Goal: Task Accomplishment & Management: Complete application form

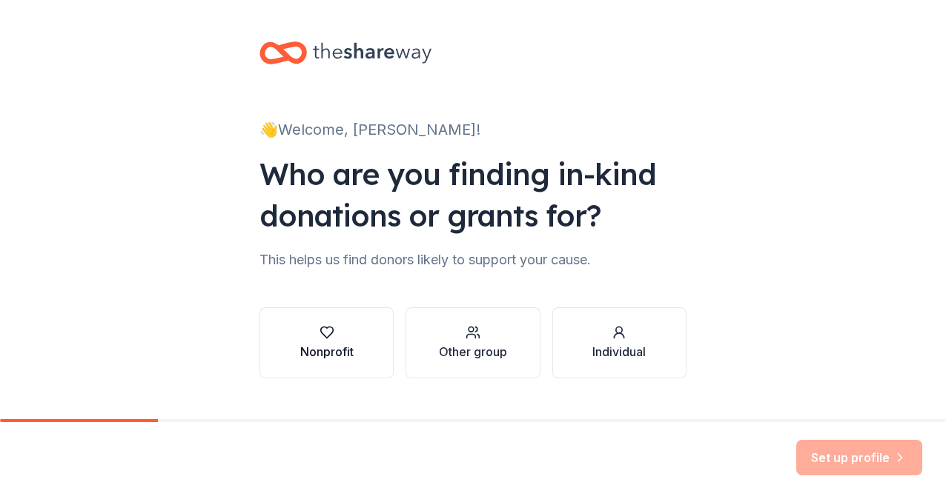
click at [349, 351] on button "Nonprofit" at bounding box center [326, 343] width 134 height 71
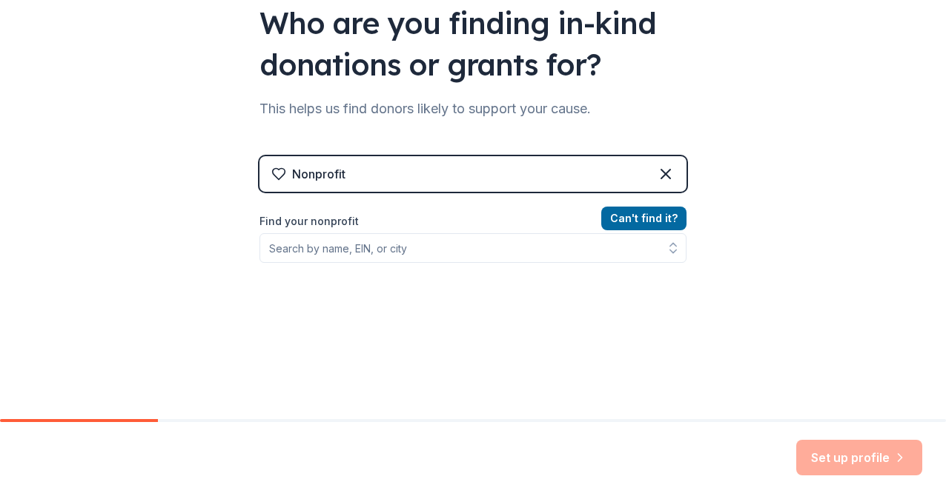
scroll to position [159, 0]
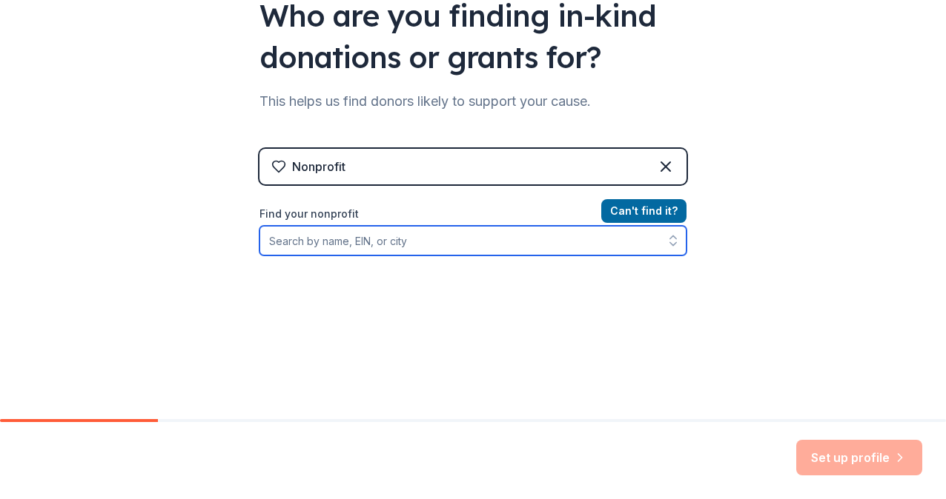
click at [347, 246] on input "Find your nonprofit" at bounding box center [472, 241] width 427 height 30
type input "36-3844402"
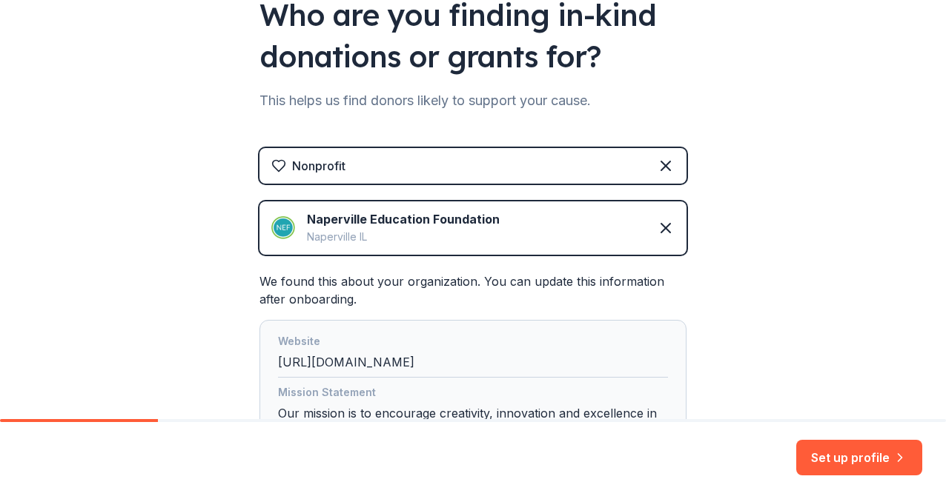
scroll to position [277, 0]
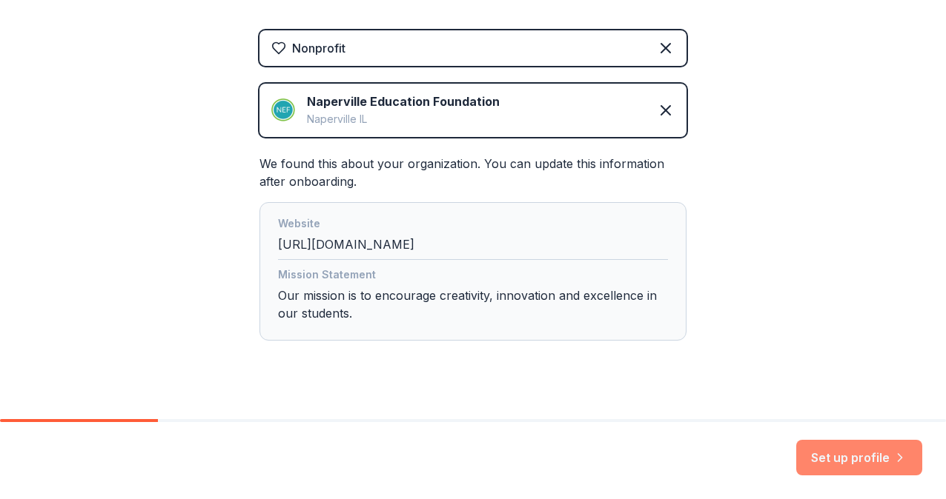
click at [834, 465] on button "Set up profile" at bounding box center [859, 458] width 126 height 36
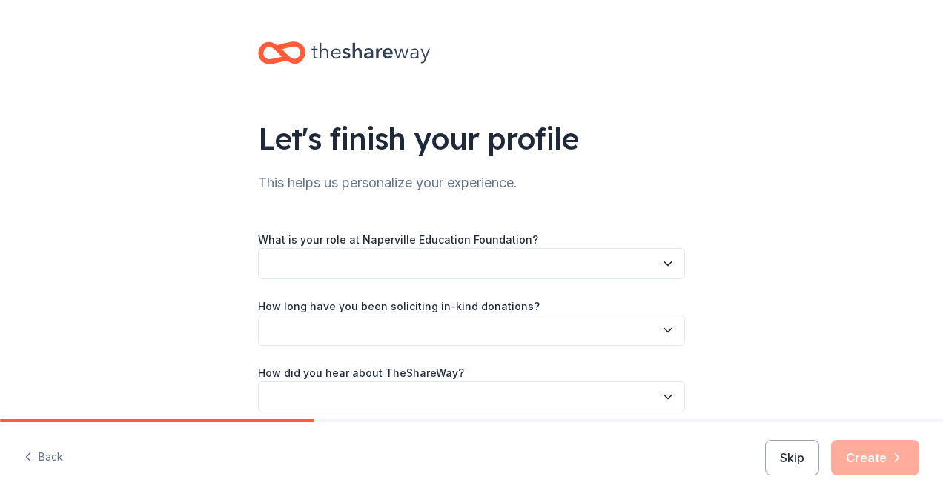
click at [594, 273] on button "button" at bounding box center [471, 263] width 427 height 31
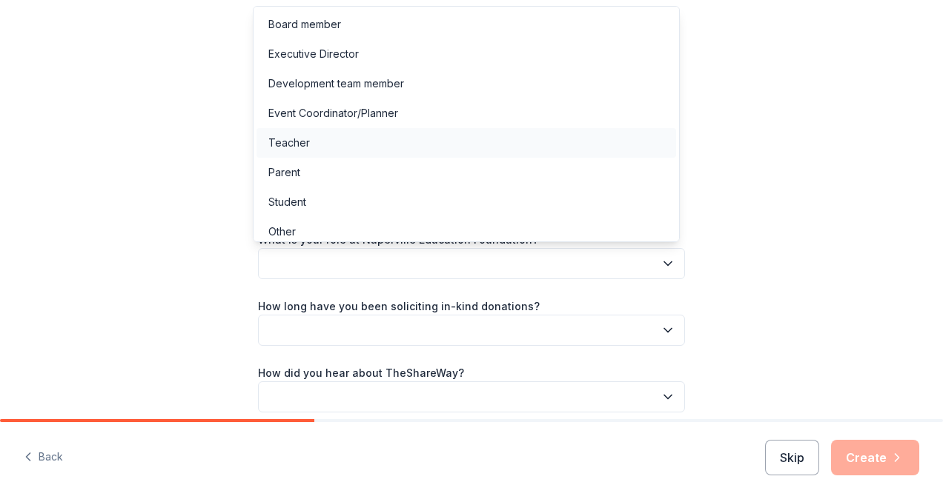
click at [520, 153] on div "Teacher" at bounding box center [465, 143] width 419 height 30
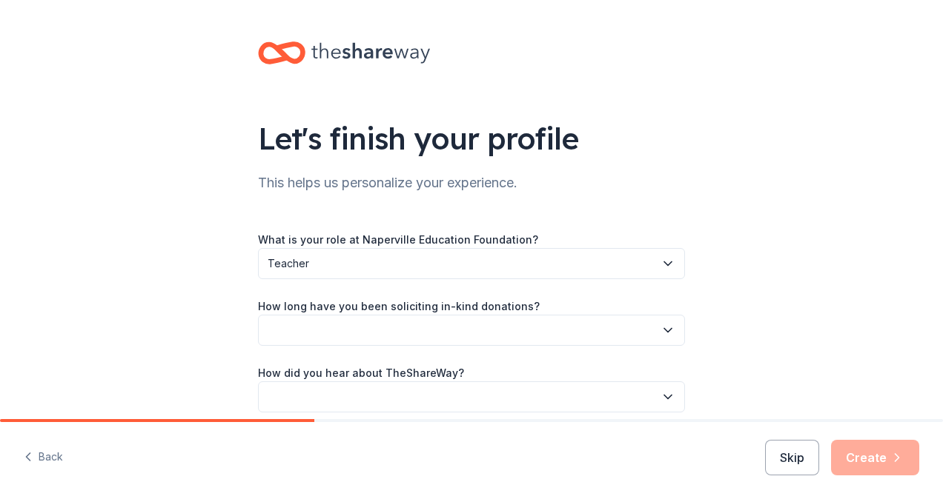
scroll to position [64, 0]
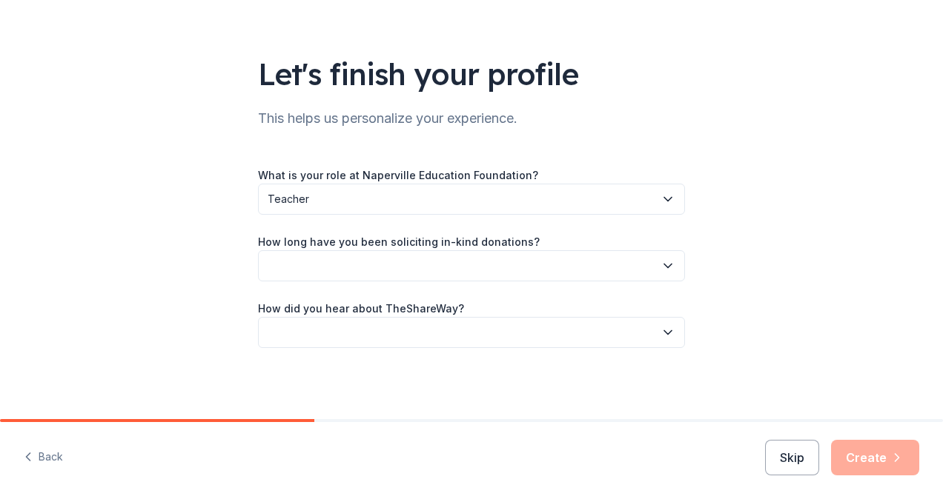
click at [458, 273] on button "button" at bounding box center [471, 265] width 427 height 31
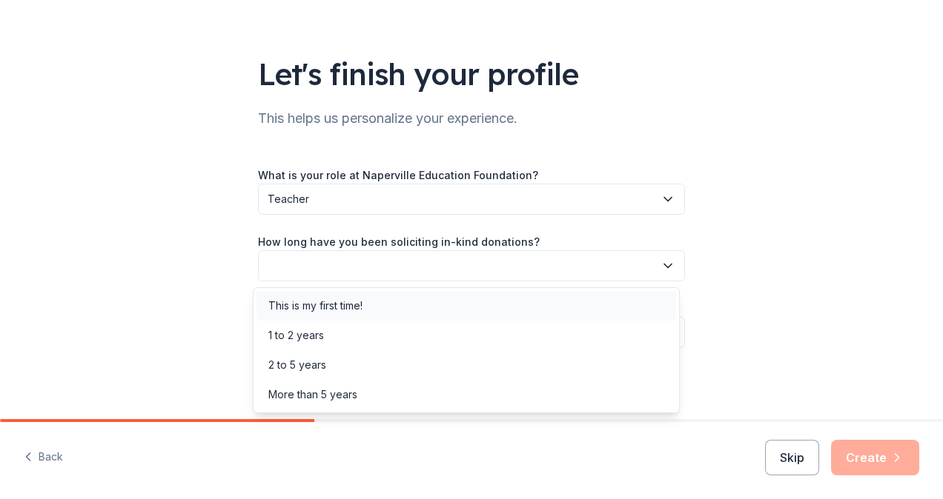
click at [446, 299] on div "This is my first time!" at bounding box center [465, 306] width 419 height 30
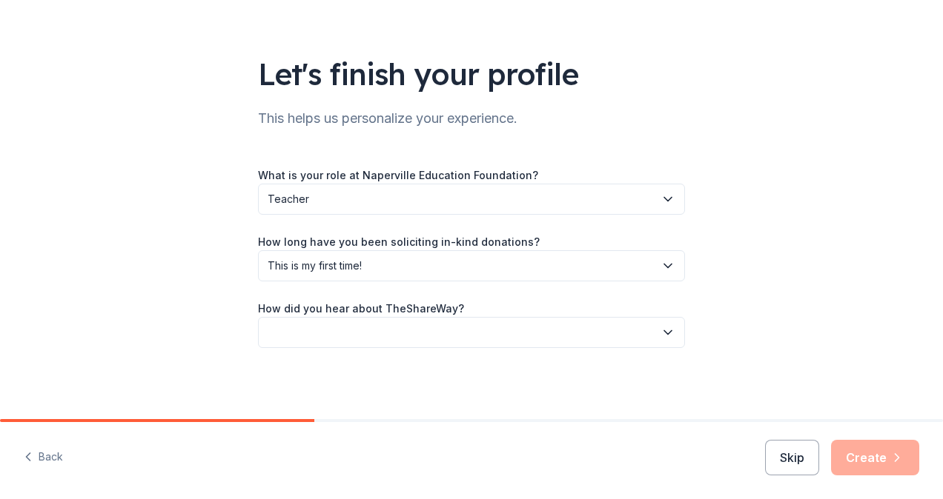
click at [422, 325] on button "button" at bounding box center [471, 332] width 427 height 31
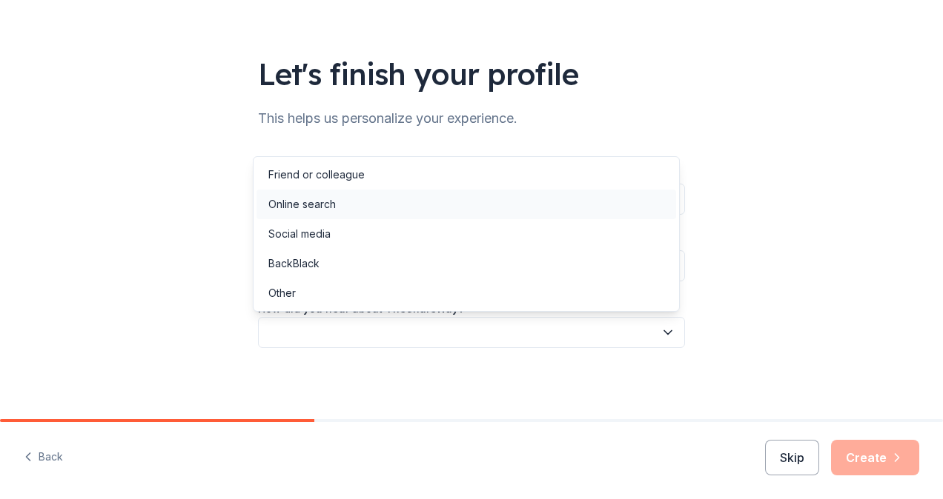
click at [434, 196] on div "Online search" at bounding box center [465, 205] width 419 height 30
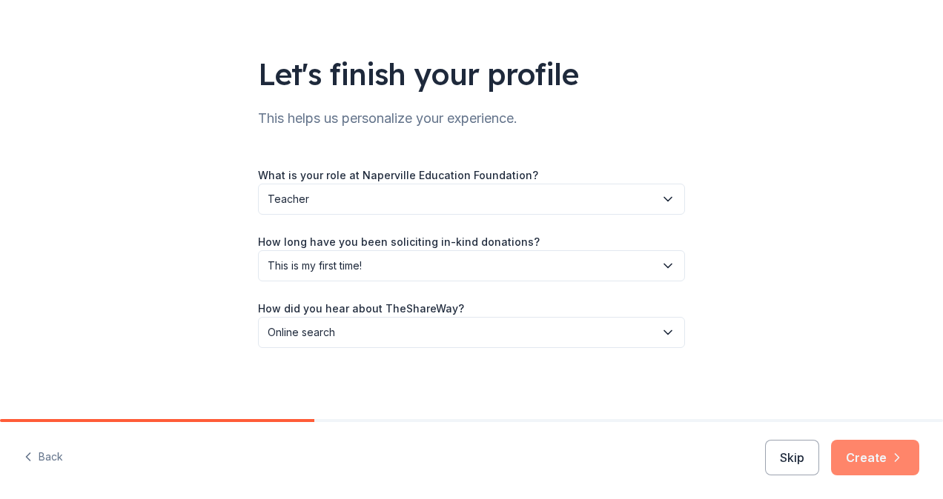
click at [874, 462] on button "Create" at bounding box center [875, 458] width 88 height 36
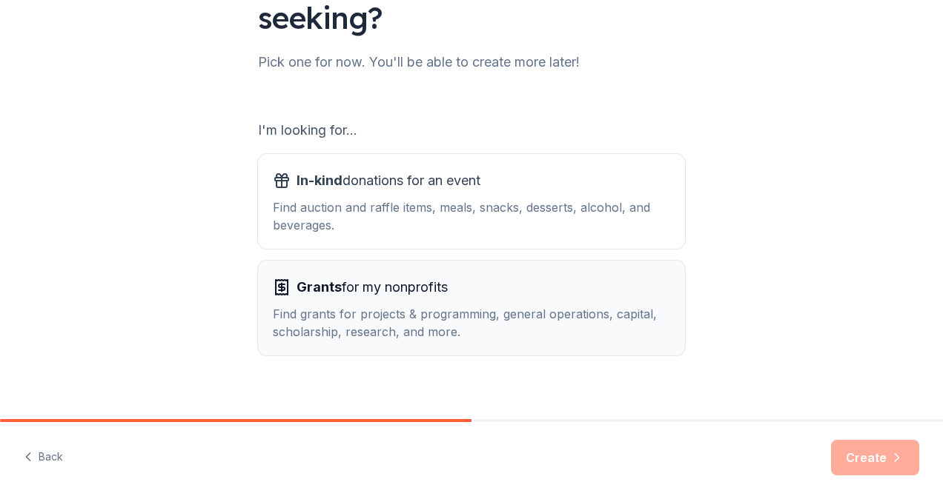
scroll to position [179, 0]
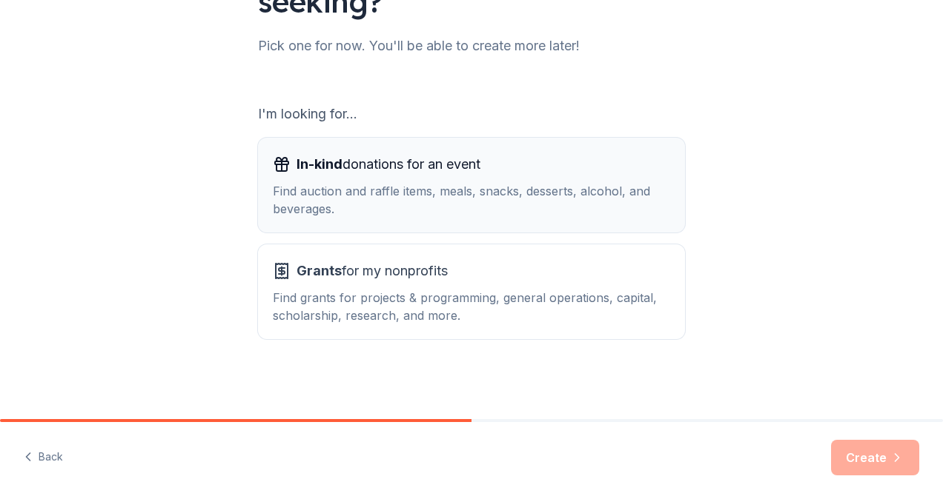
click at [442, 196] on div "Find auction and raffle items, meals, snacks, desserts, alcohol, and beverages." at bounding box center [471, 200] width 397 height 36
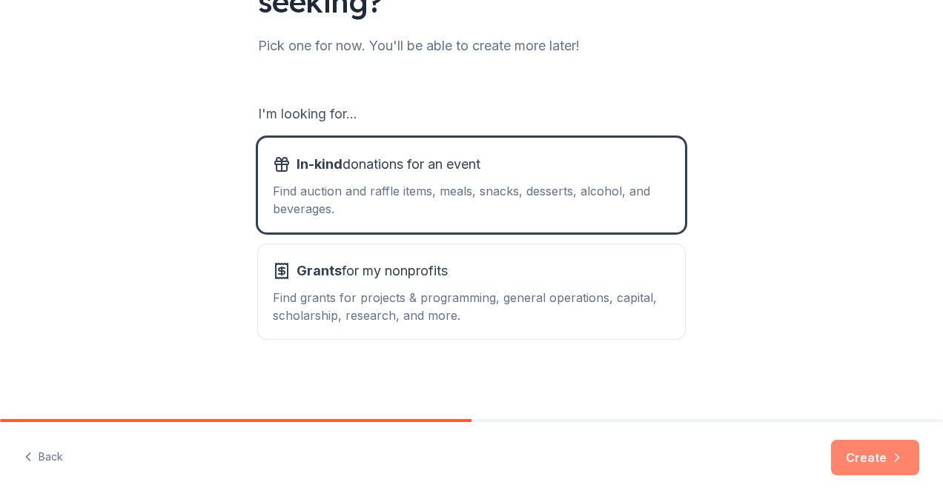
click at [854, 455] on button "Create" at bounding box center [875, 458] width 88 height 36
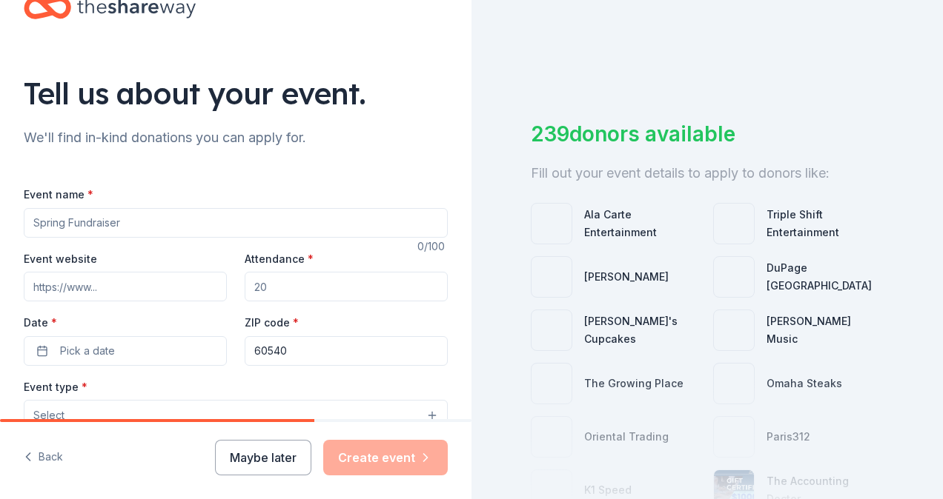
scroll to position [46, 0]
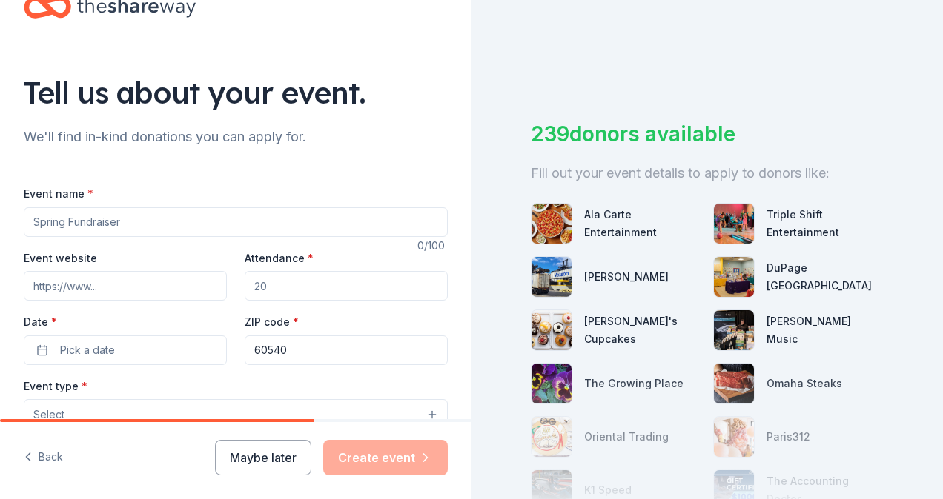
click at [222, 215] on input "Event name *" at bounding box center [236, 223] width 424 height 30
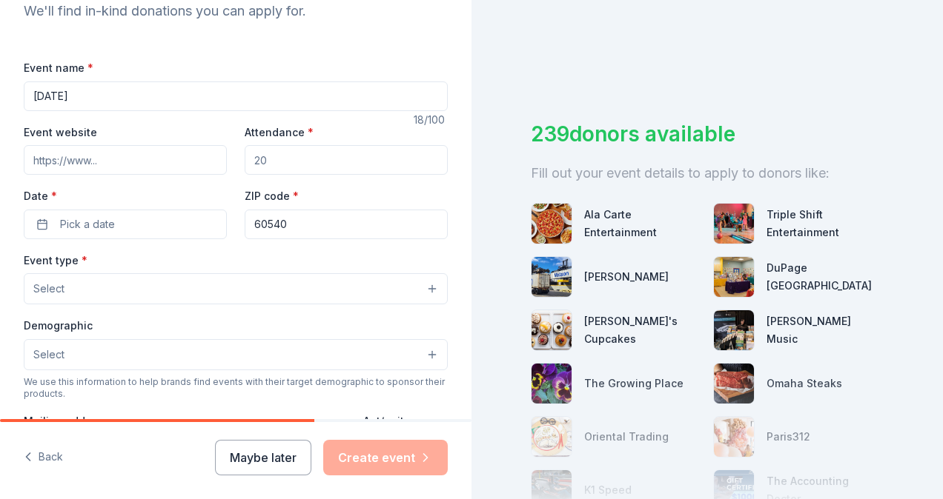
click at [236, 88] on input "World Kindness Day" at bounding box center [236, 97] width 424 height 30
type input "World Kindness Day/Teacher Appreciation"
click at [277, 167] on input "Attendance *" at bounding box center [346, 160] width 203 height 30
type input "7"
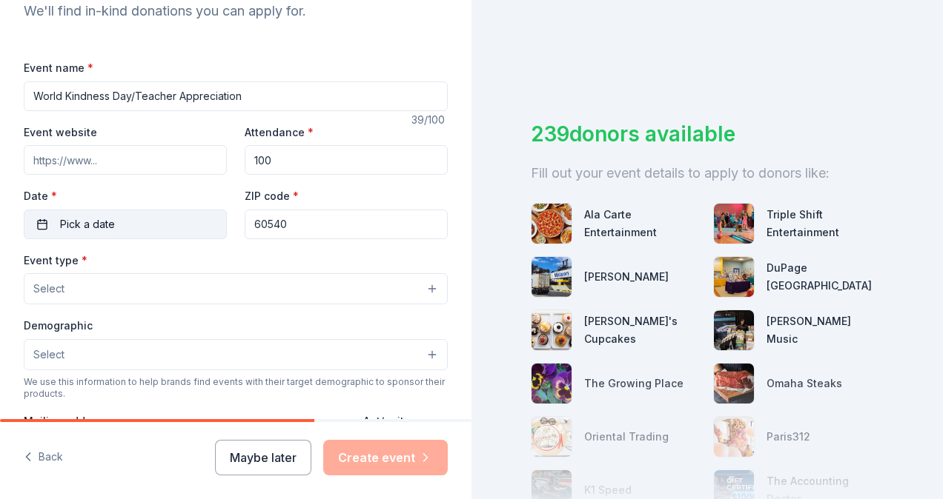
type input "100"
click at [148, 228] on button "Pick a date" at bounding box center [125, 225] width 203 height 30
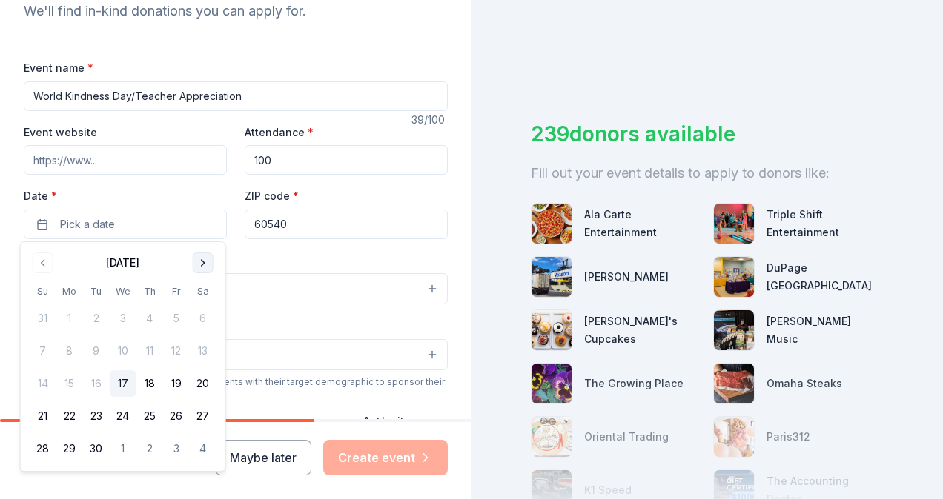
click at [210, 261] on button "Go to next month" at bounding box center [203, 263] width 21 height 21
click at [138, 385] on button "13" at bounding box center [149, 384] width 27 height 27
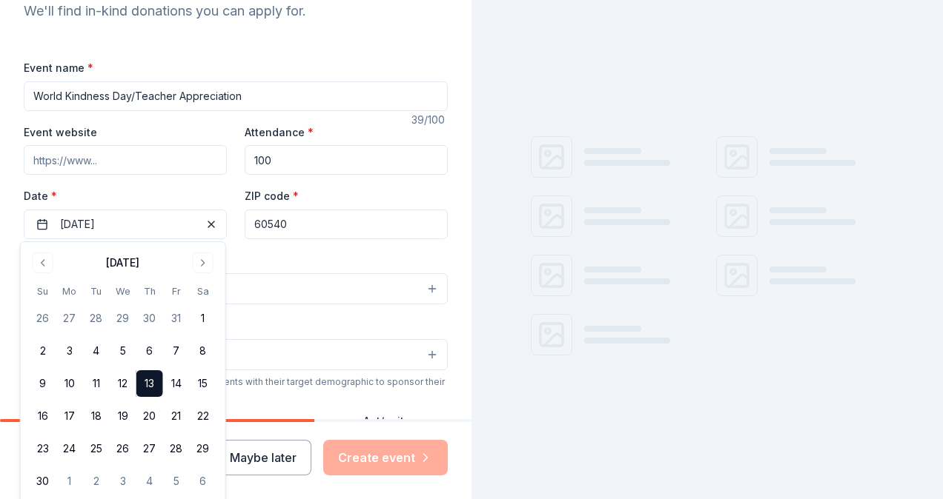
click at [248, 261] on div "Event type * Select" at bounding box center [236, 278] width 424 height 54
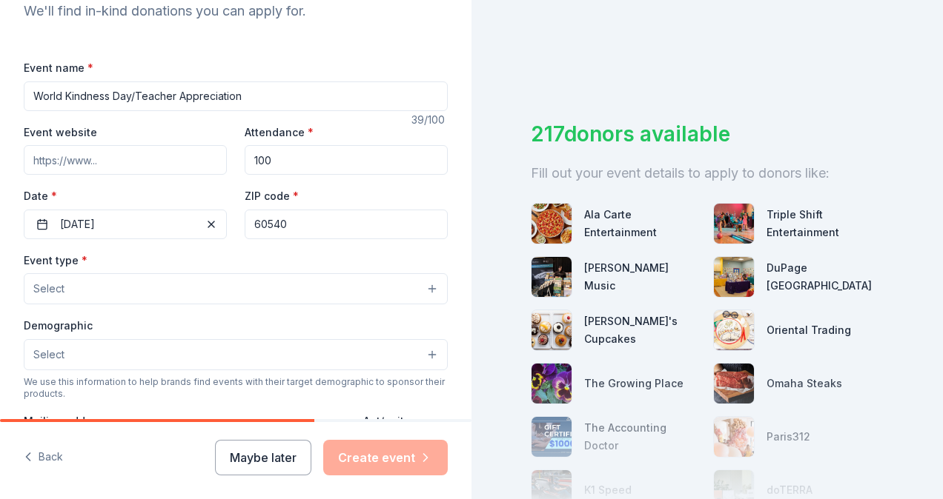
click at [161, 287] on button "Select" at bounding box center [236, 288] width 424 height 31
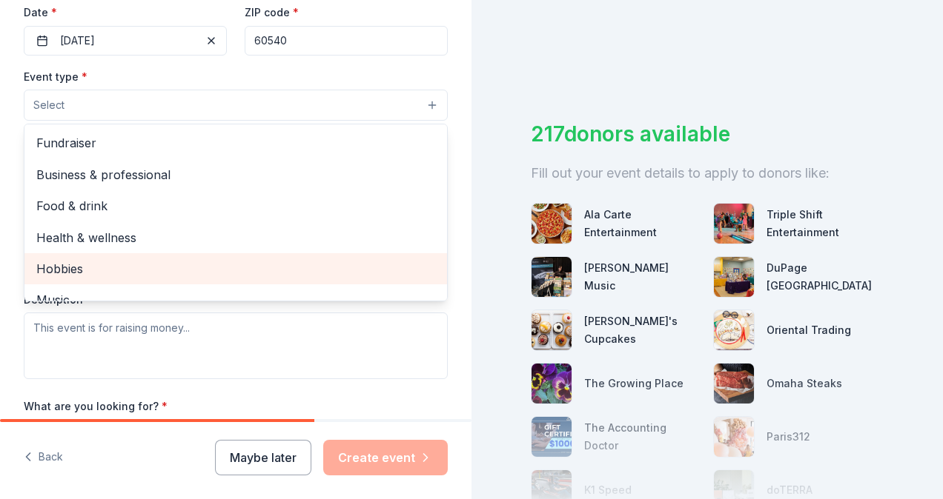
scroll to position [314, 0]
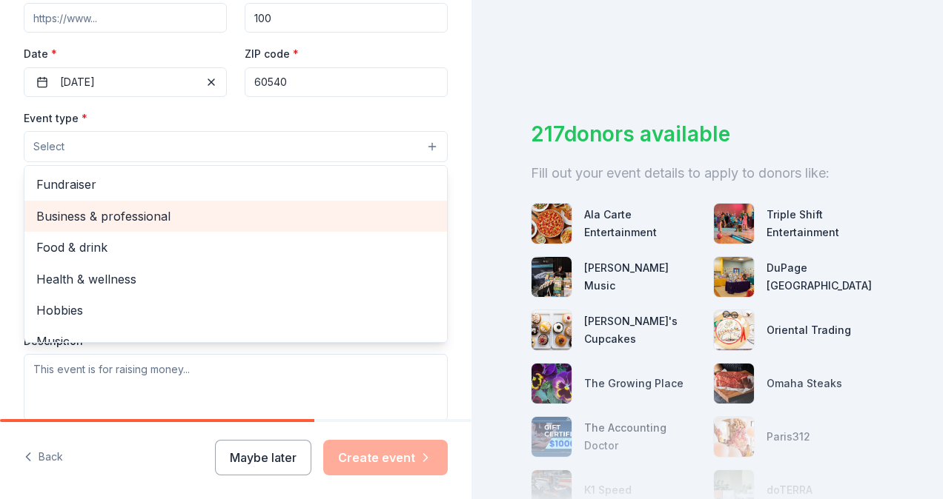
click at [208, 222] on span "Business & professional" at bounding box center [235, 216] width 399 height 19
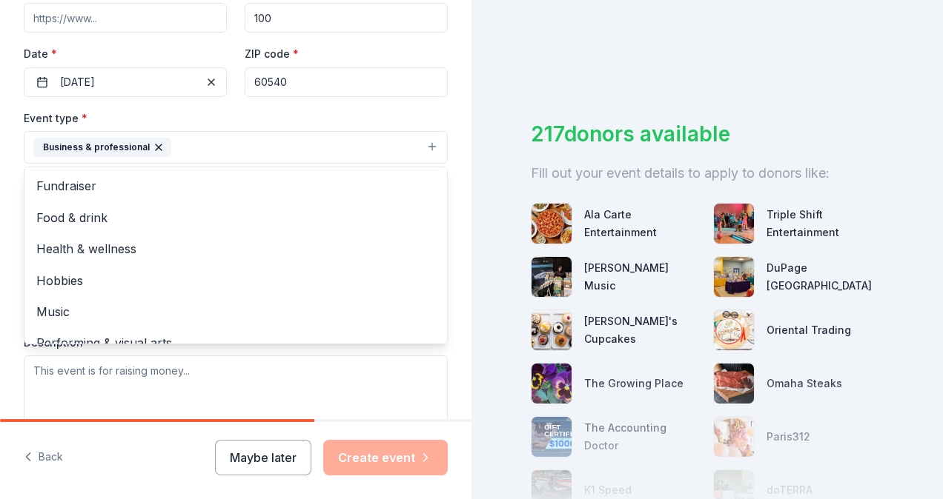
click at [10, 233] on div "Tell us about your event. We'll find in-kind donations you can apply for. Event…" at bounding box center [235, 180] width 471 height 988
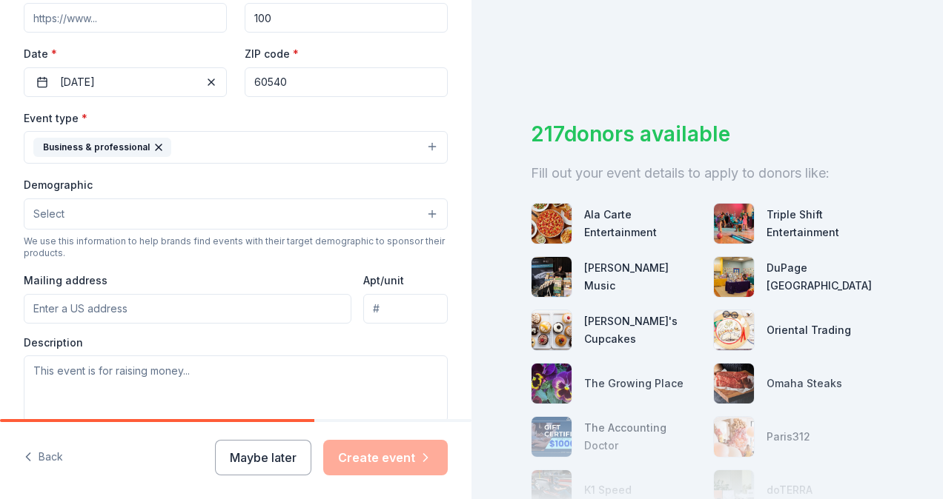
click at [74, 227] on button "Select" at bounding box center [236, 214] width 424 height 31
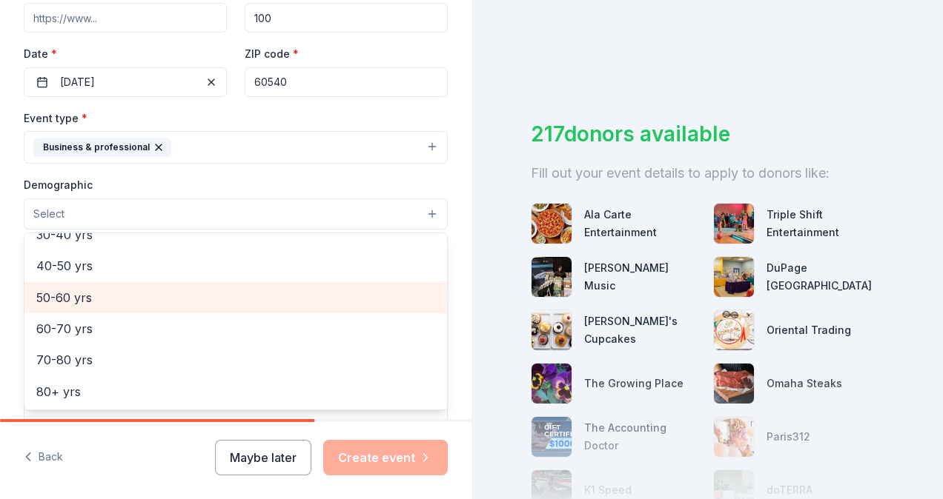
scroll to position [0, 0]
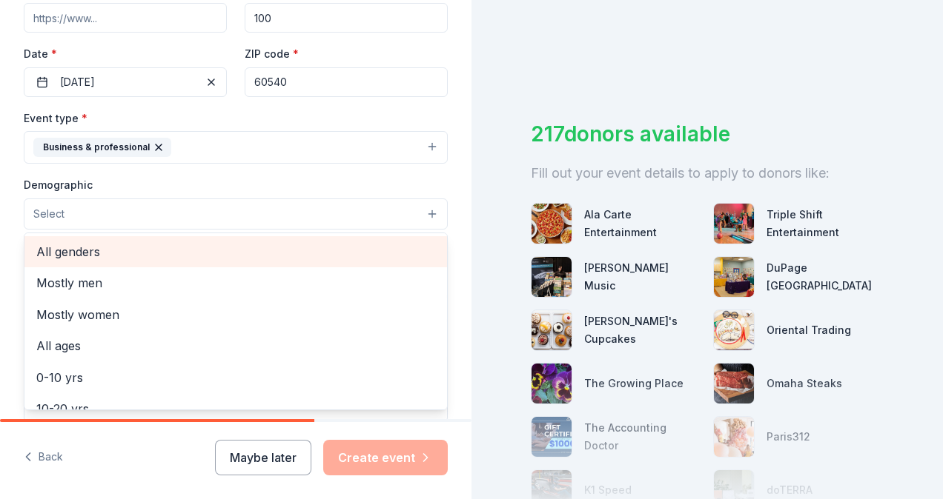
click at [71, 253] on span "All genders" at bounding box center [235, 251] width 399 height 19
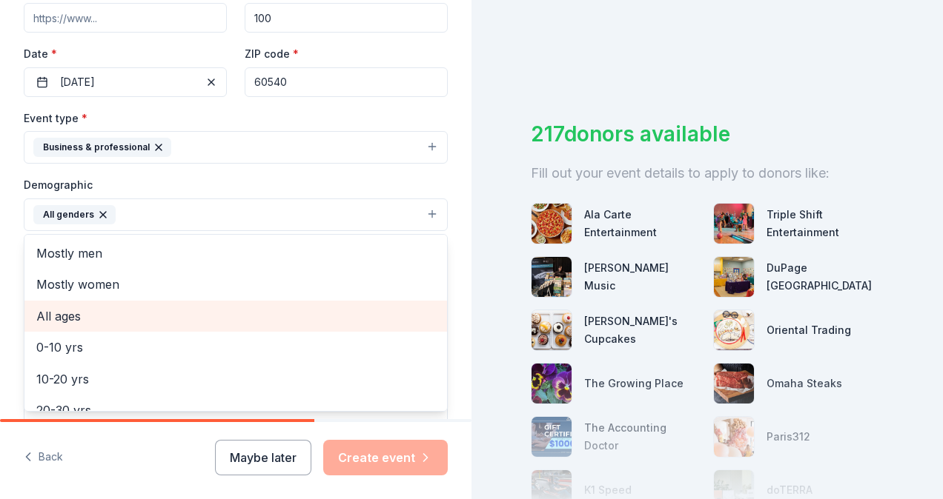
click at [71, 322] on span "All ages" at bounding box center [235, 316] width 399 height 19
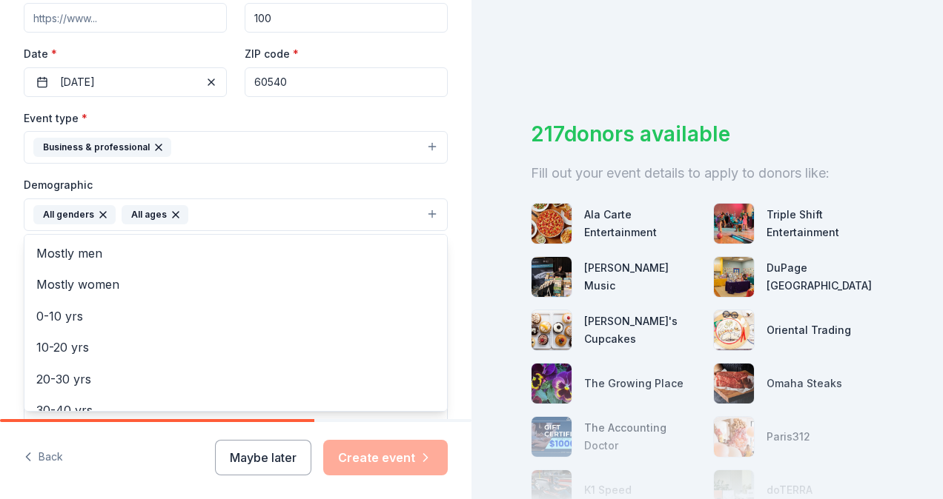
click at [21, 304] on div "Tell us about your event. We'll find in-kind donations you can apply for. Event…" at bounding box center [235, 180] width 471 height 989
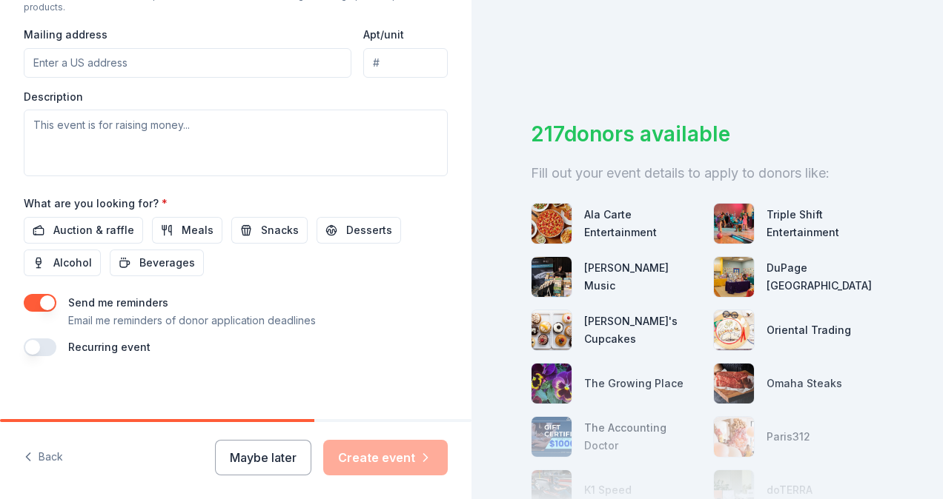
scroll to position [564, 0]
click at [92, 226] on span "Auction & raffle" at bounding box center [93, 228] width 81 height 18
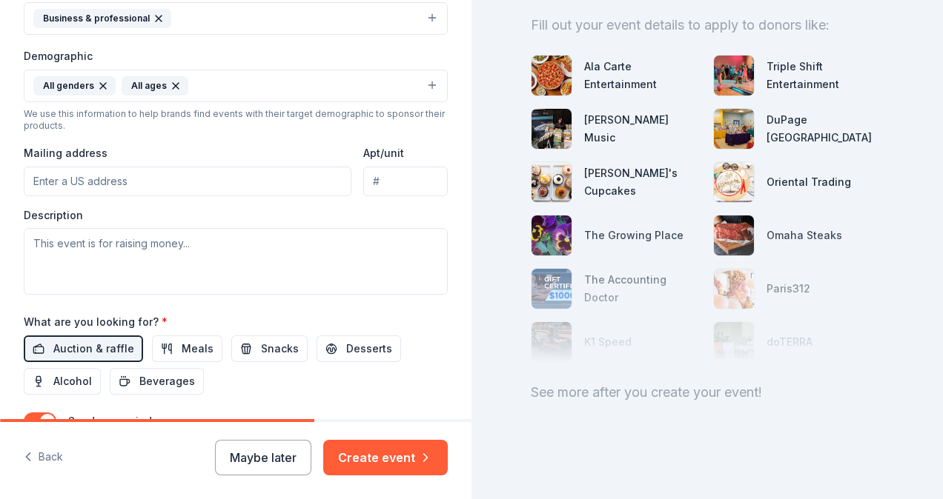
scroll to position [418, 0]
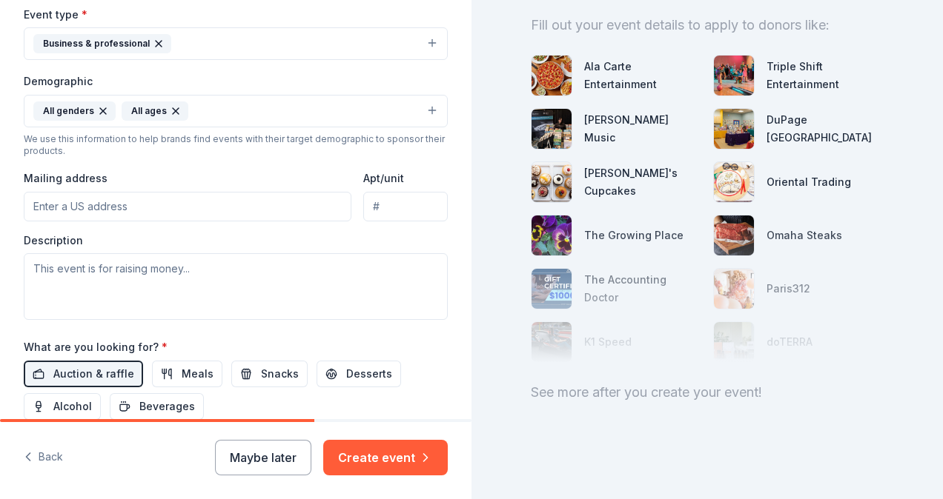
click at [271, 205] on input "Mailing address" at bounding box center [188, 207] width 328 height 30
type input "2929 Green Trails Drive, Lisle, IL, 60532"
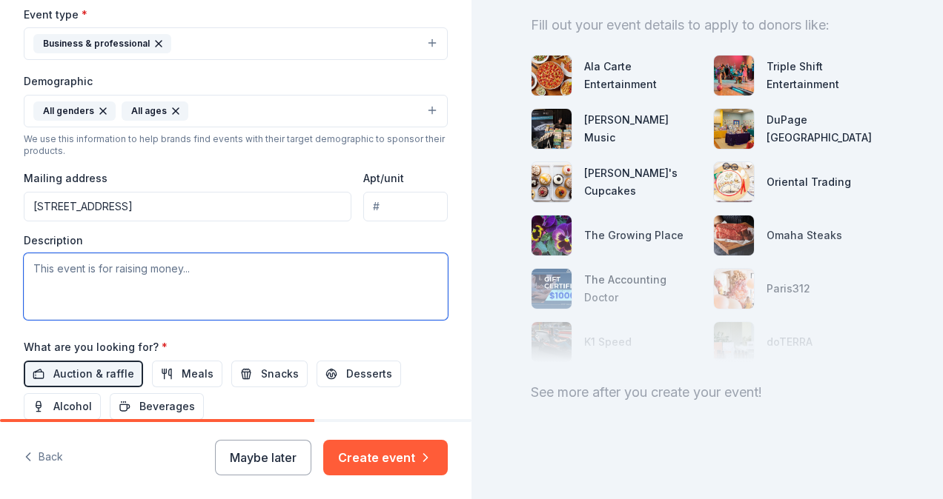
click at [186, 282] on textarea at bounding box center [236, 286] width 424 height 67
type textarea "T"
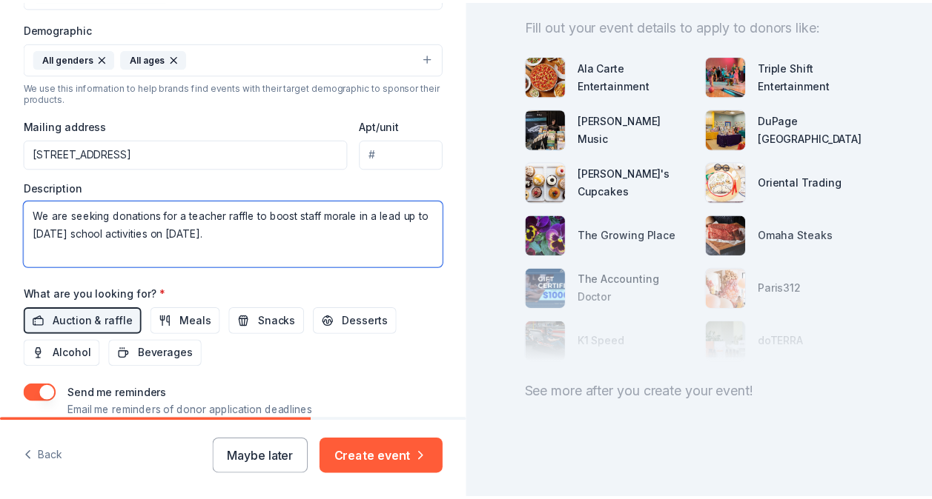
scroll to position [565, 0]
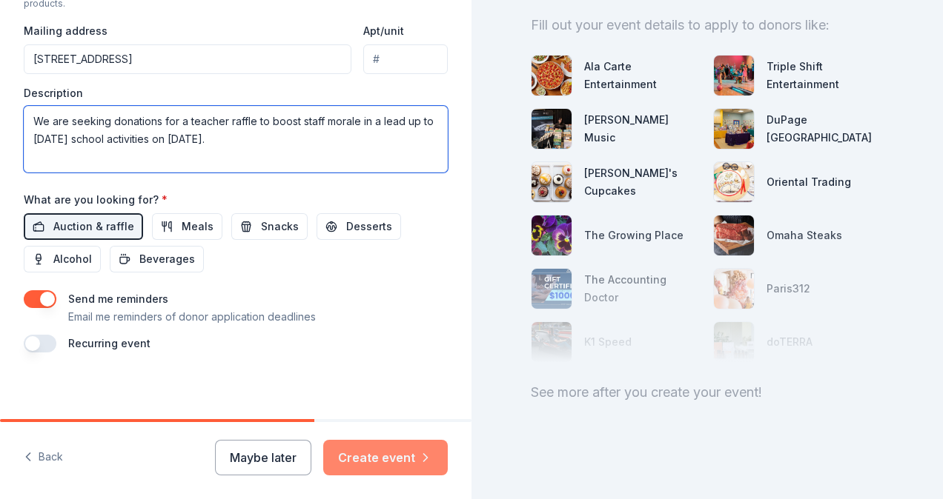
type textarea "We are seeking donations for a teacher raffle to boost staff morale in a lead u…"
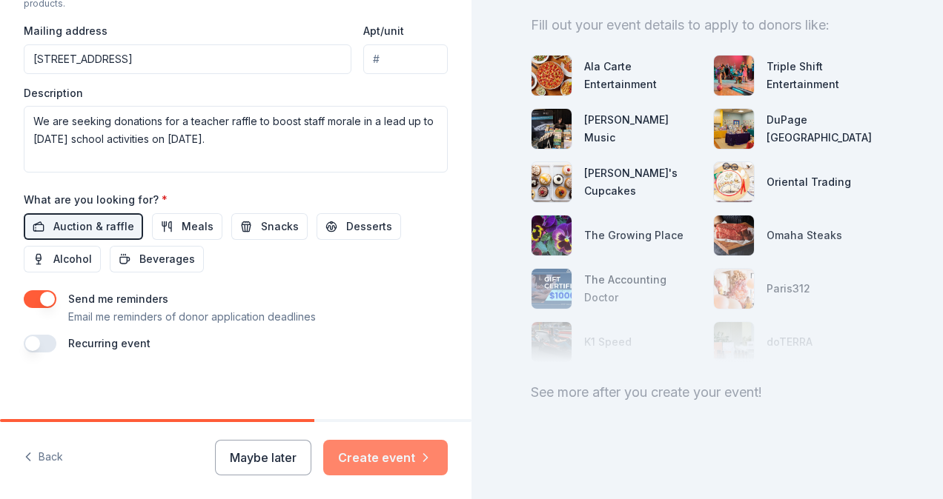
click at [365, 455] on button "Create event" at bounding box center [385, 458] width 125 height 36
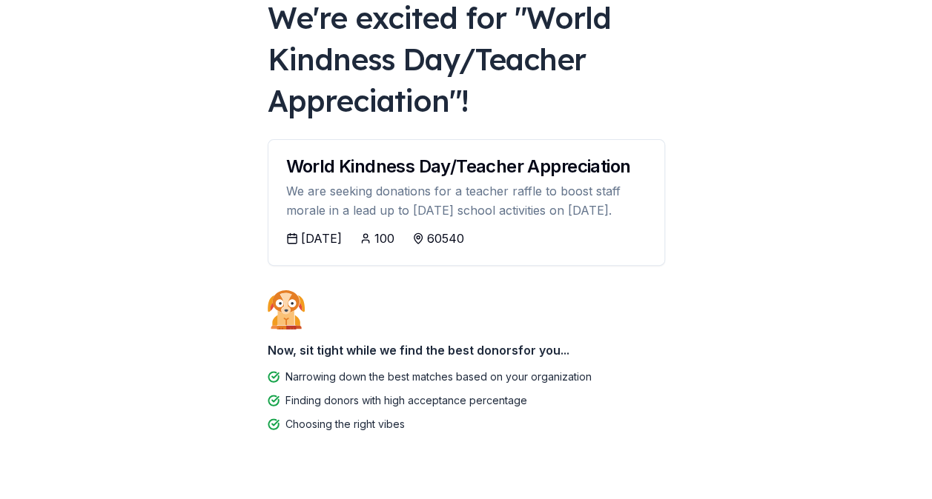
scroll to position [96, 0]
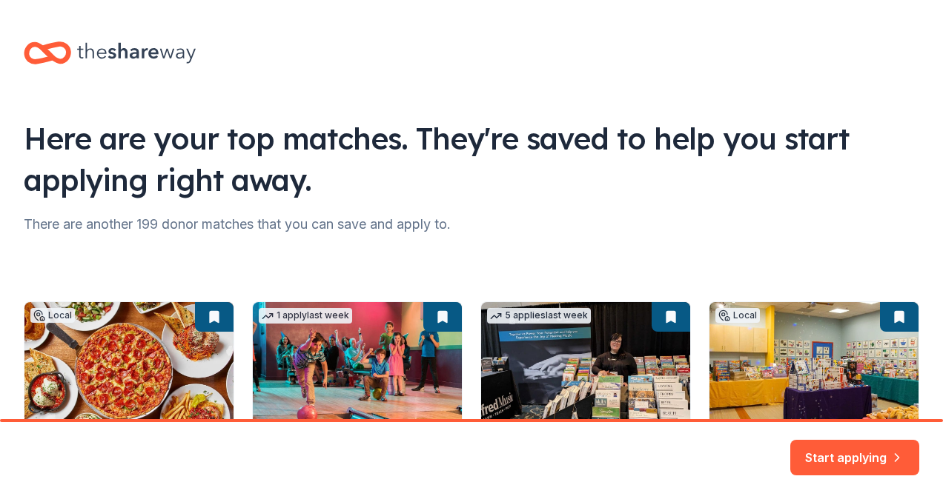
click at [338, 234] on div "Here are your top matches. They're saved to help you start applying right away.…" at bounding box center [471, 441] width 943 height 883
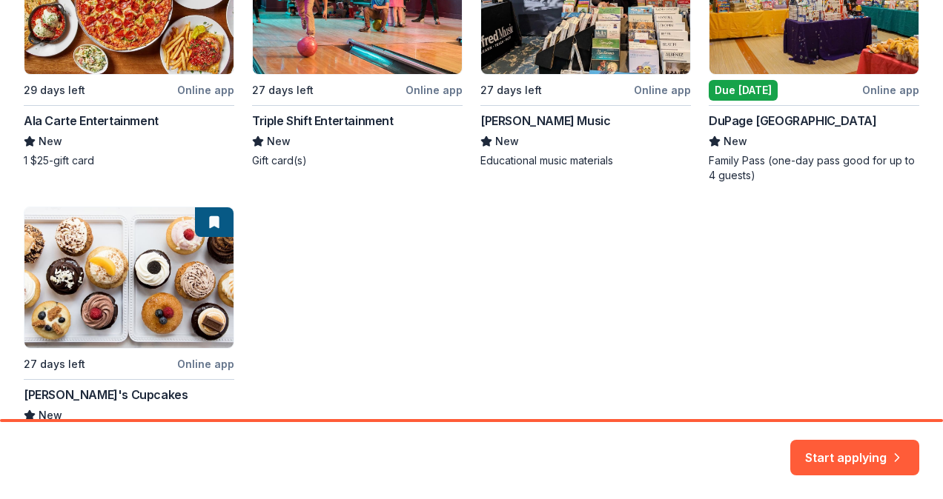
scroll to position [462, 0]
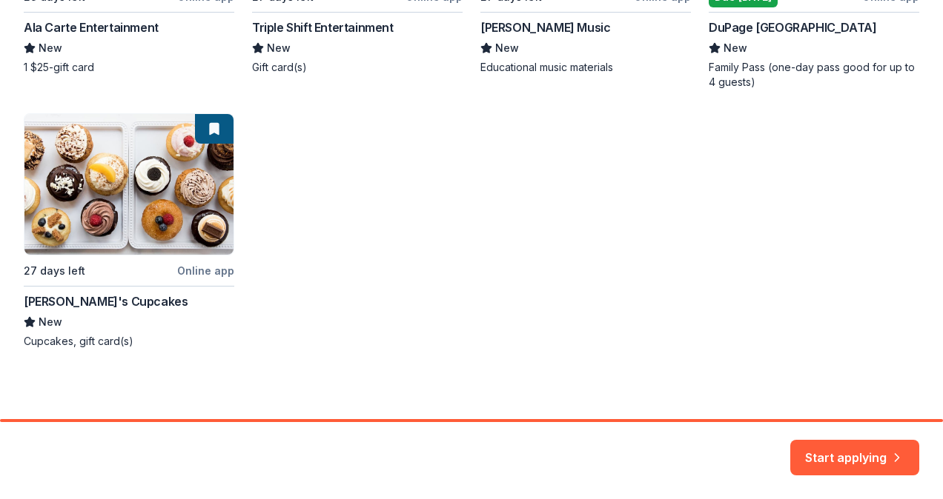
click at [168, 198] on div "Local 29 days left Online app Ala Carte Entertainment New 1 $25-gift card 1 app…" at bounding box center [471, 94] width 895 height 510
click at [863, 462] on button "Start applying" at bounding box center [854, 449] width 129 height 36
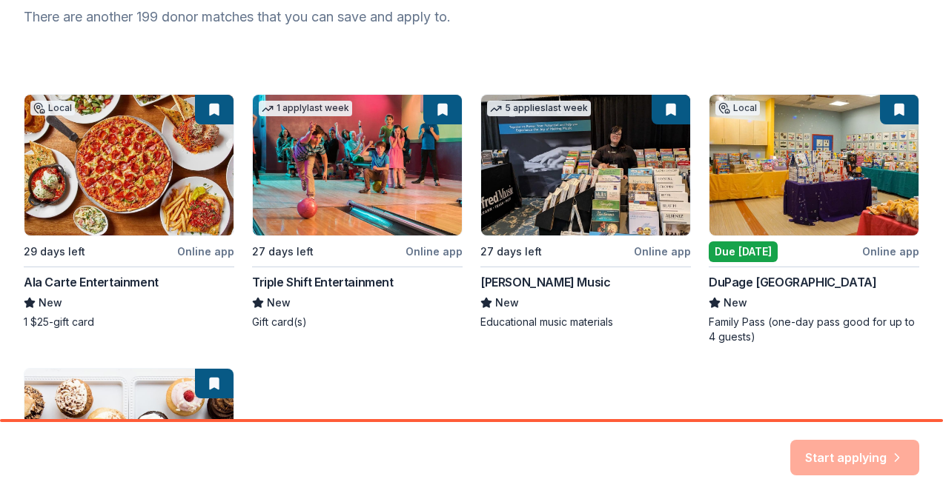
scroll to position [0, 0]
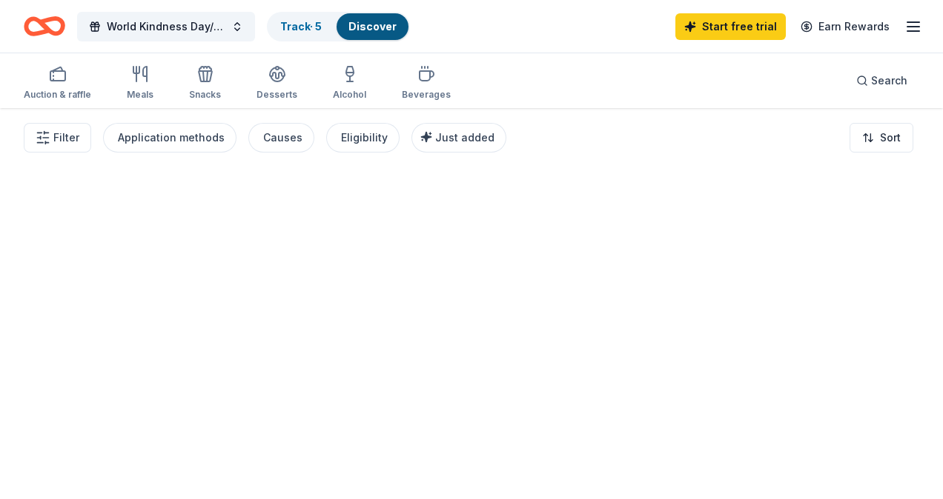
click at [148, 51] on div "World Kindness Day/Teacher Appreciation Track · 5 Discover Start free trial Ear…" at bounding box center [471, 26] width 943 height 53
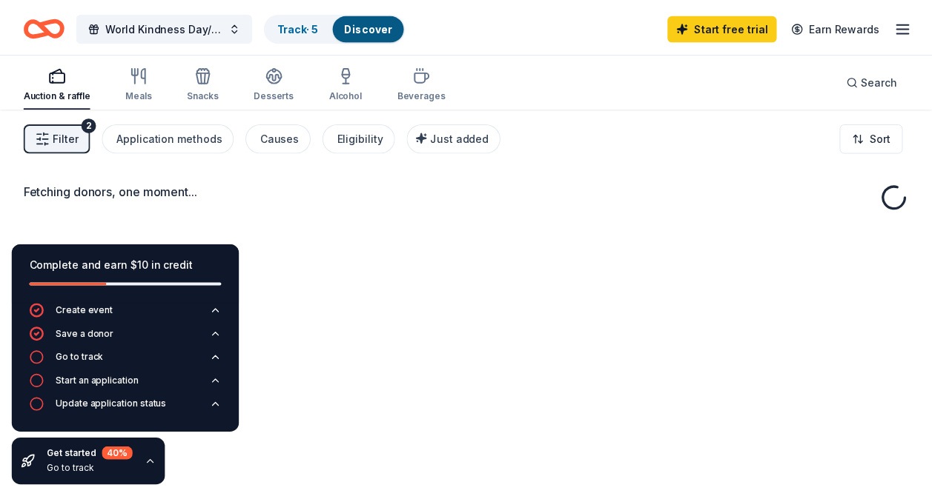
scroll to position [89, 0]
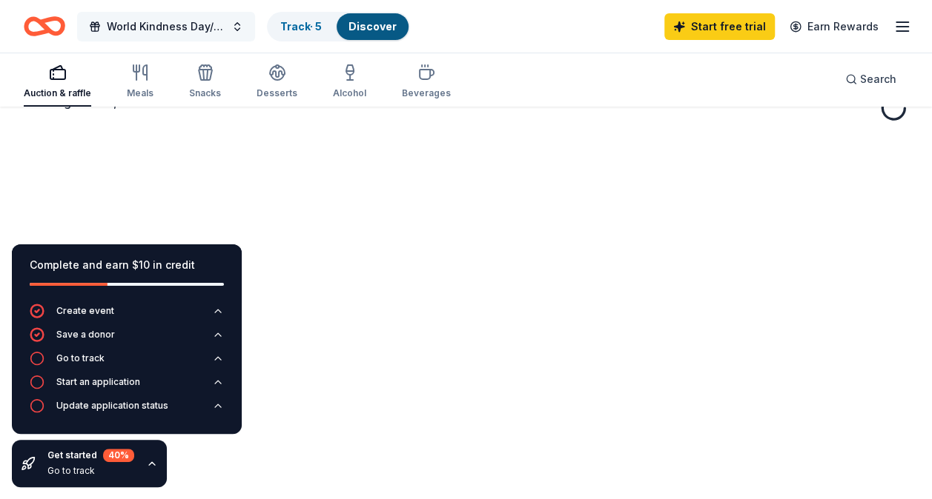
click at [196, 30] on span "World Kindness Day/Teacher Appreciation" at bounding box center [166, 27] width 119 height 18
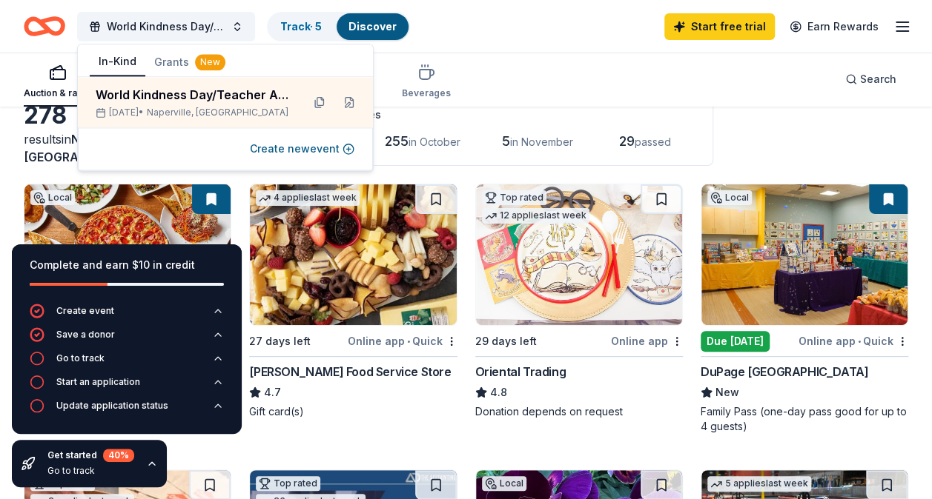
click at [535, 25] on div "World Kindness Day/Teacher Appreciation Track · 5 Discover Start free trial Ear…" at bounding box center [466, 26] width 884 height 35
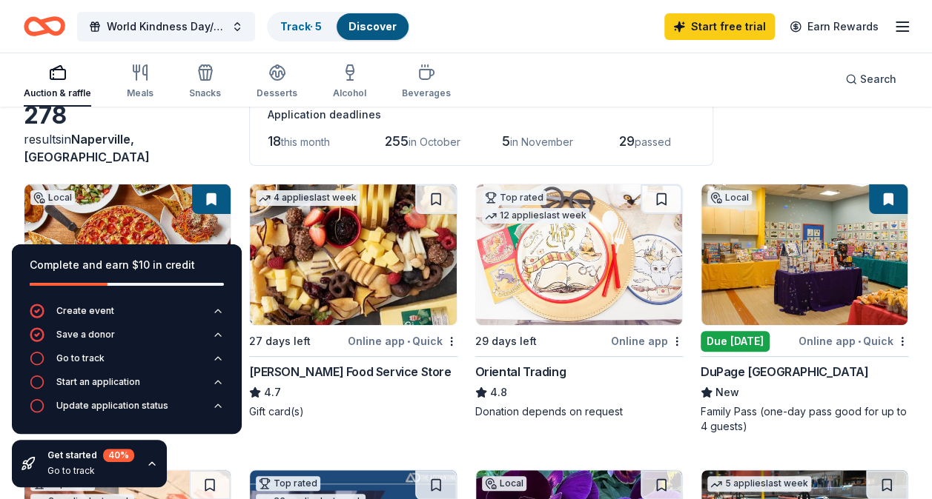
click at [202, 454] on div "Complete and earn $10 in credit Create event Save a donor Go to track Start an …" at bounding box center [126, 366] width 253 height 267
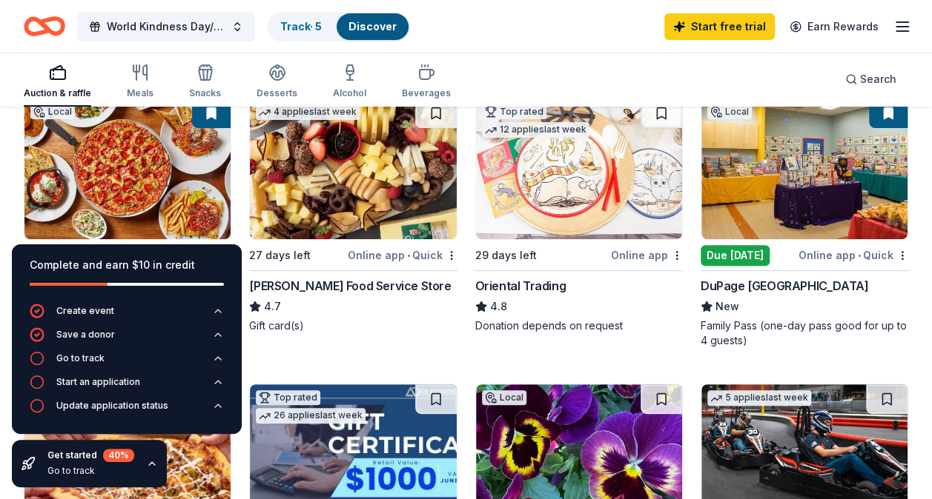
scroll to position [173, 0]
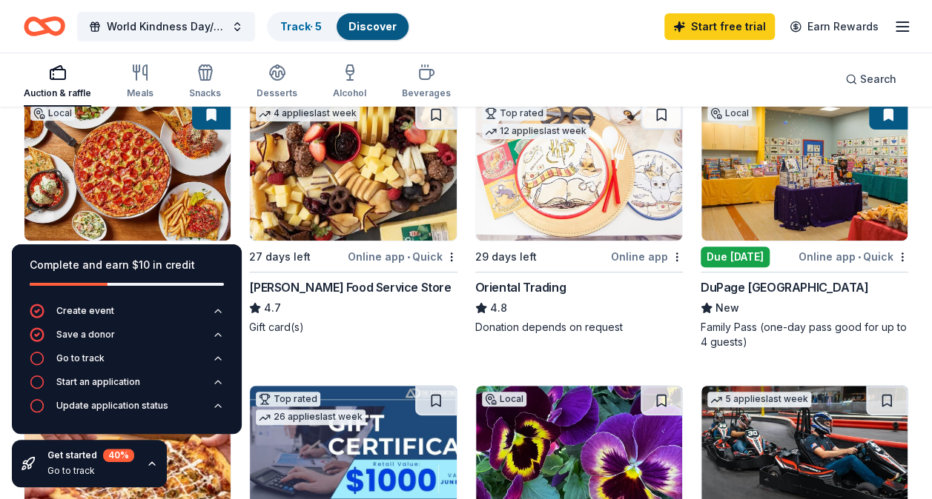
click at [148, 465] on icon "button" at bounding box center [152, 464] width 12 height 12
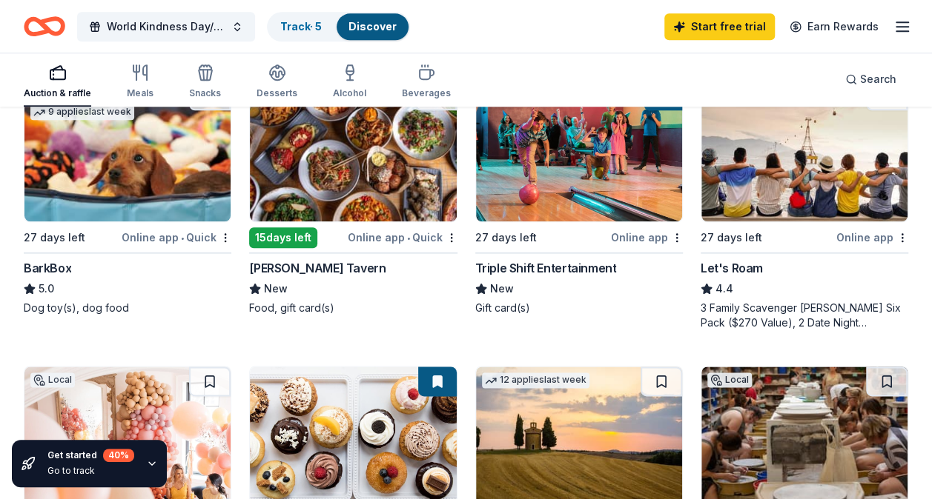
scroll to position [799, 0]
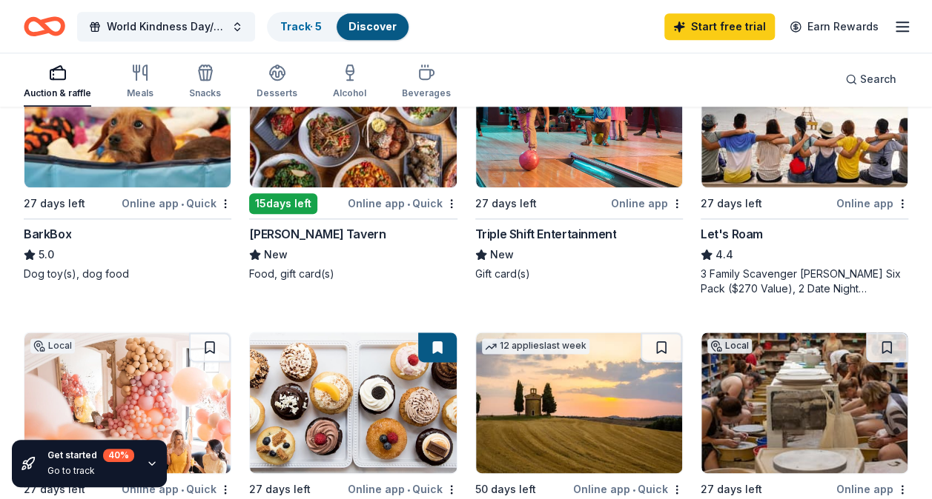
click at [752, 236] on div "Let's Roam" at bounding box center [731, 234] width 62 height 18
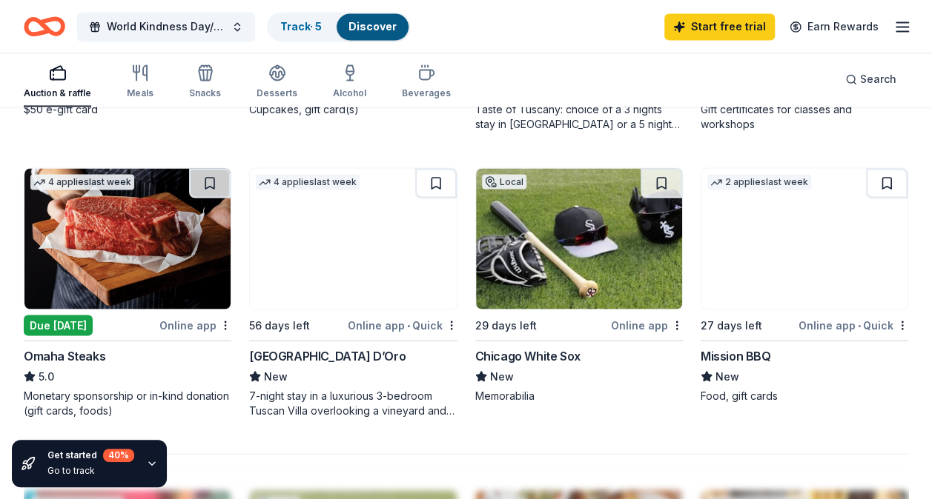
scroll to position [1236, 0]
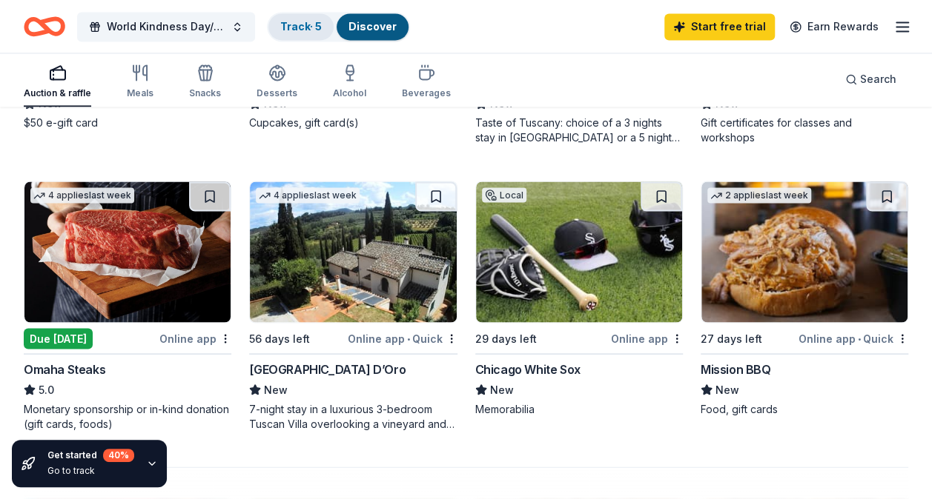
click at [311, 28] on link "Track · 5" at bounding box center [301, 26] width 42 height 13
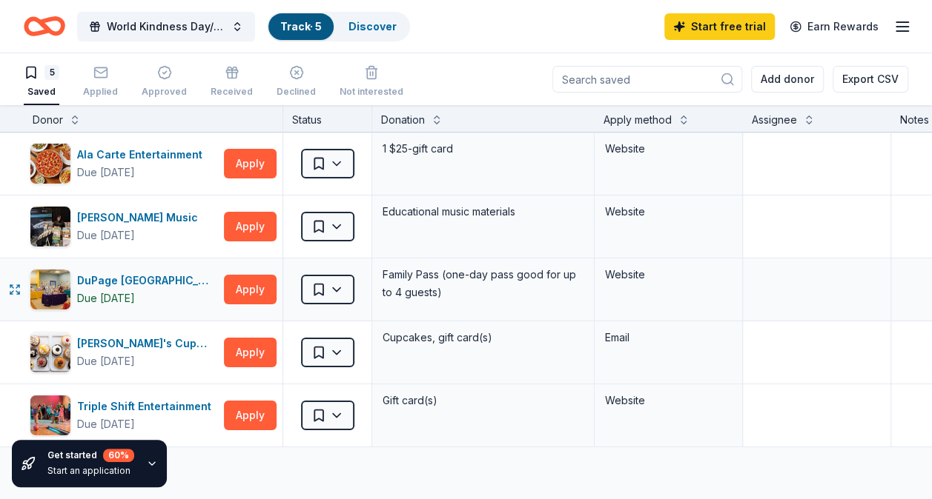
click at [222, 280] on div "DuPage Children's Museum Due tomorrow Apply" at bounding box center [153, 290] width 259 height 62
click at [233, 283] on button "Apply" at bounding box center [250, 290] width 53 height 30
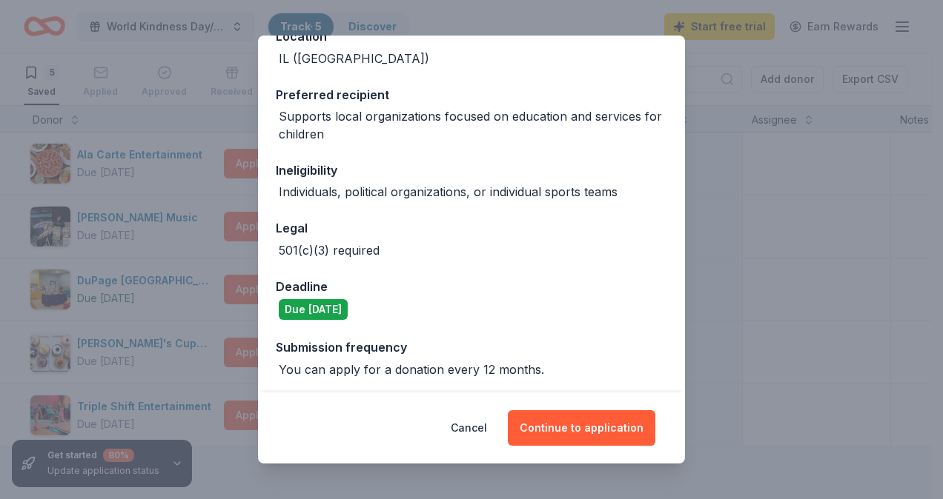
scroll to position [190, 0]
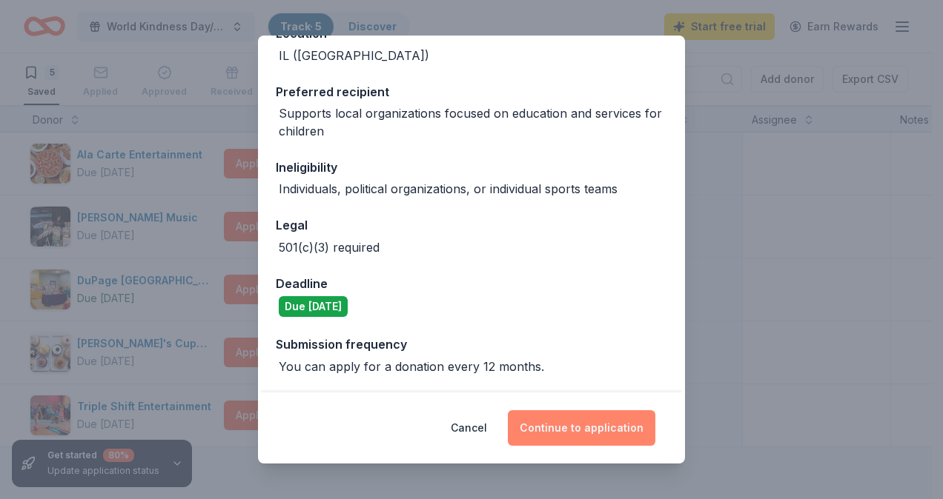
click at [559, 432] on button "Continue to application" at bounding box center [581, 429] width 147 height 36
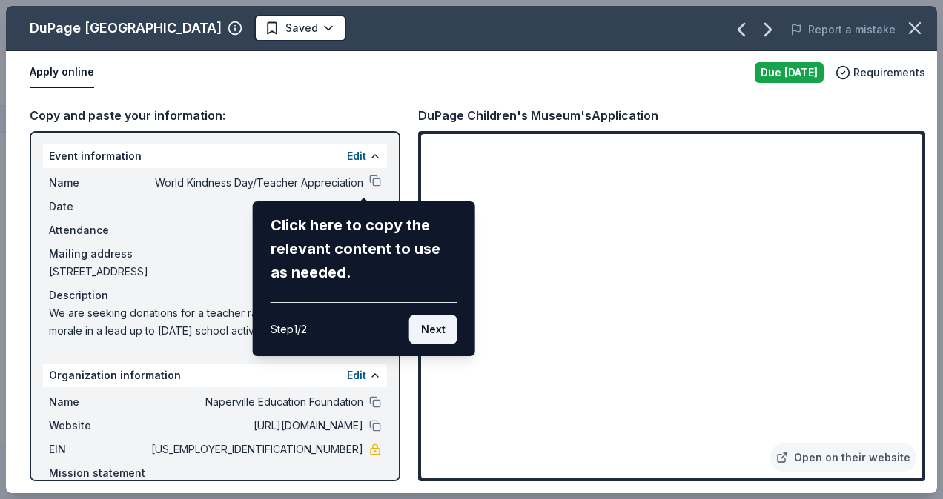
click at [439, 329] on button "Next" at bounding box center [433, 330] width 48 height 30
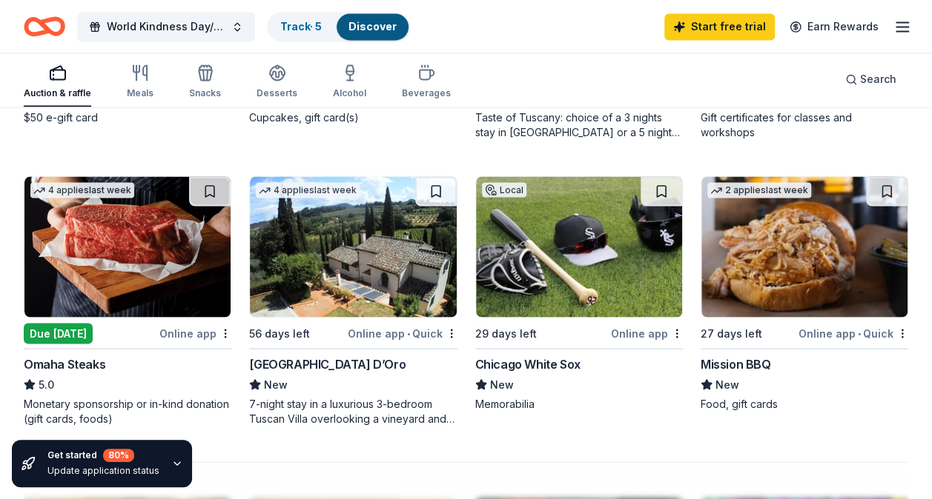
scroll to position [1239, 0]
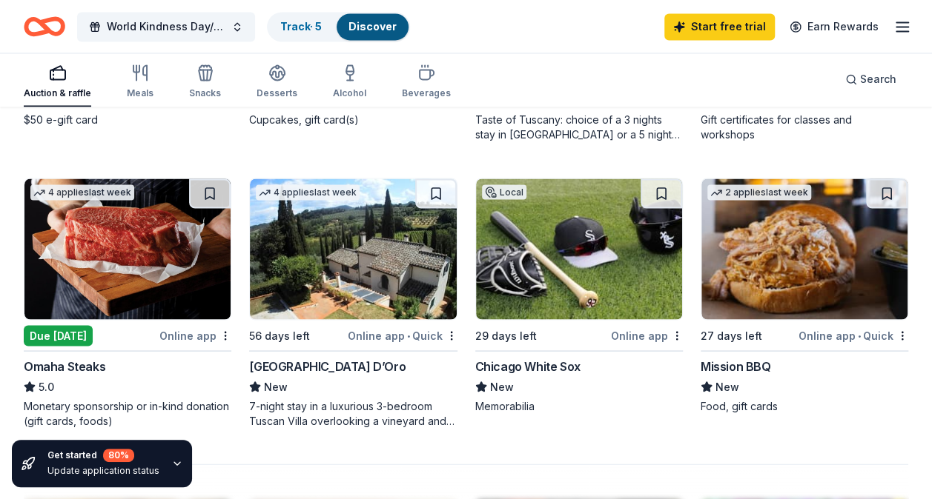
click at [718, 222] on img at bounding box center [804, 249] width 206 height 141
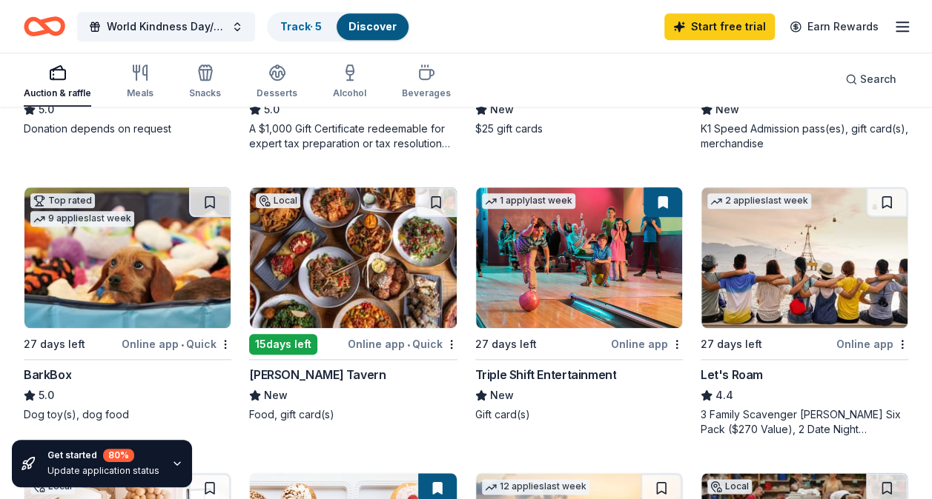
scroll to position [657, 0]
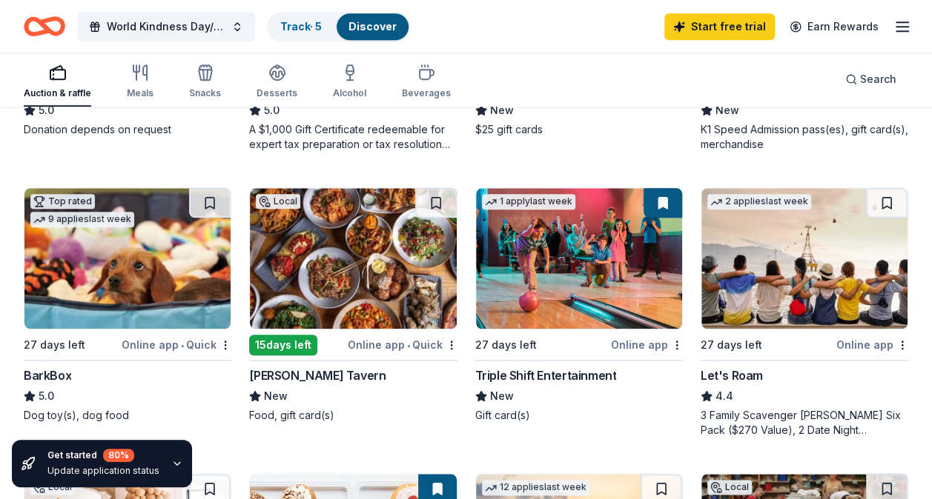
click at [505, 380] on div "Triple Shift Entertainment" at bounding box center [546, 376] width 142 height 18
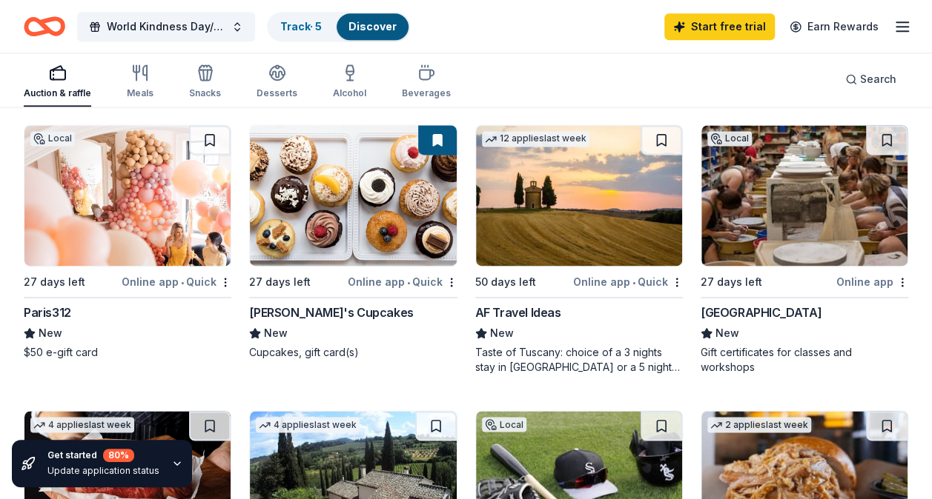
scroll to position [1010, 0]
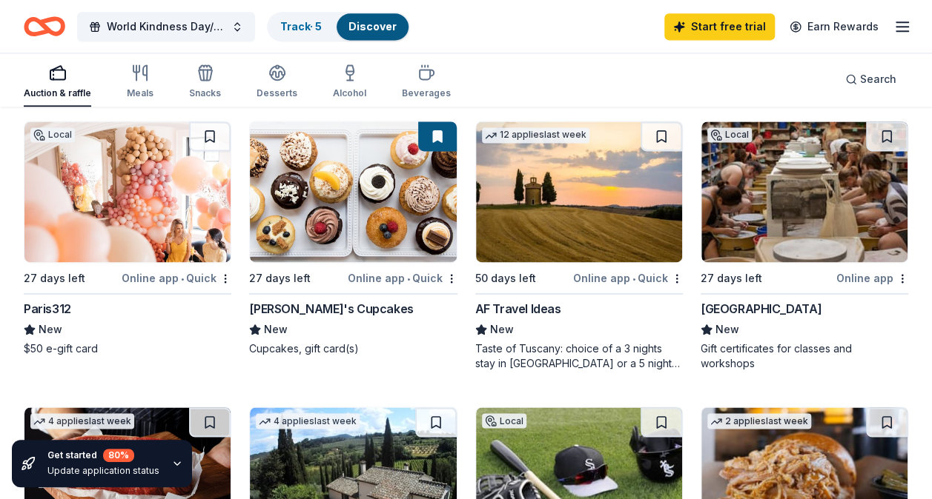
click at [57, 233] on img at bounding box center [127, 192] width 206 height 141
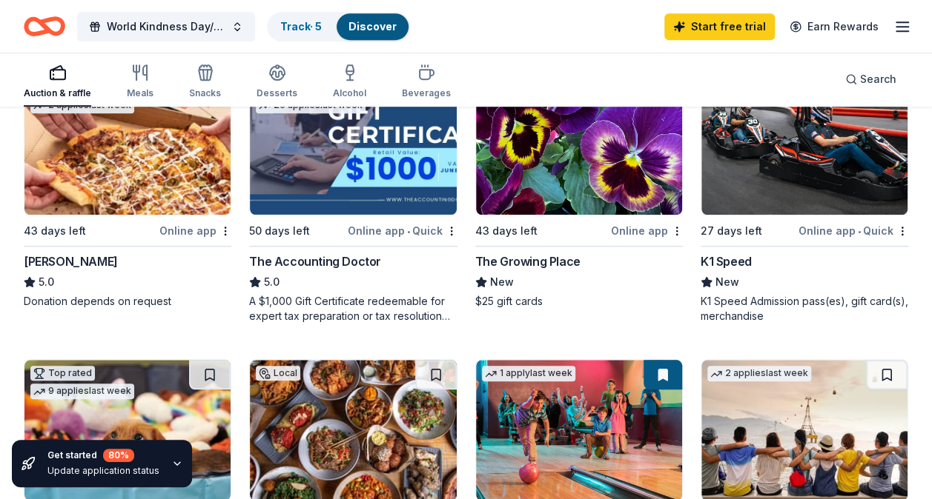
scroll to position [468, 0]
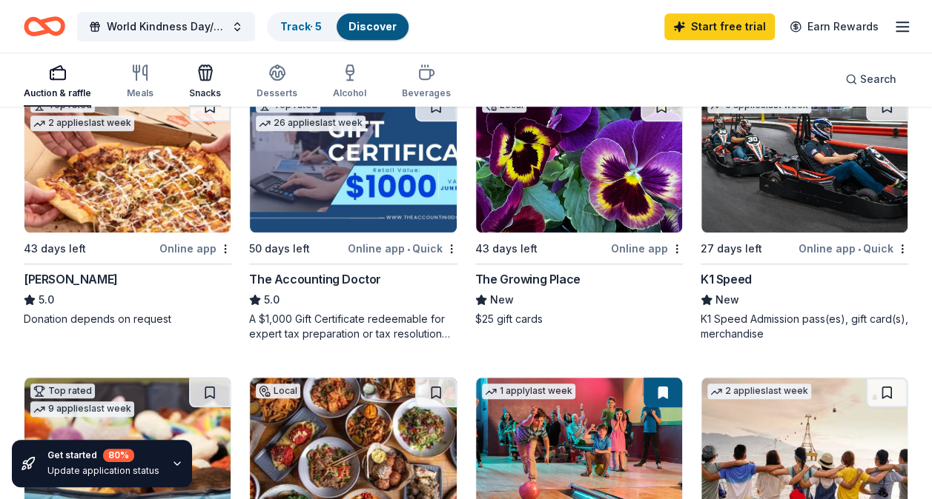
click at [199, 87] on div "Snacks" at bounding box center [205, 82] width 32 height 36
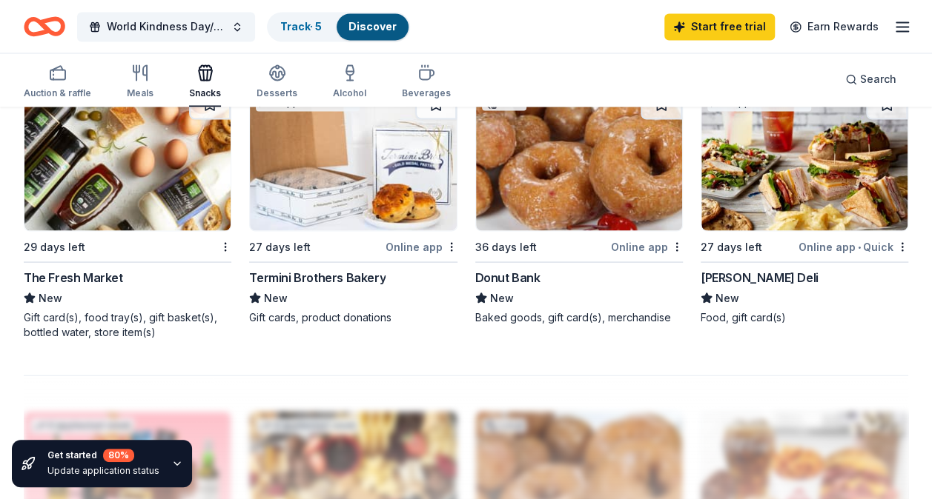
scroll to position [1287, 0]
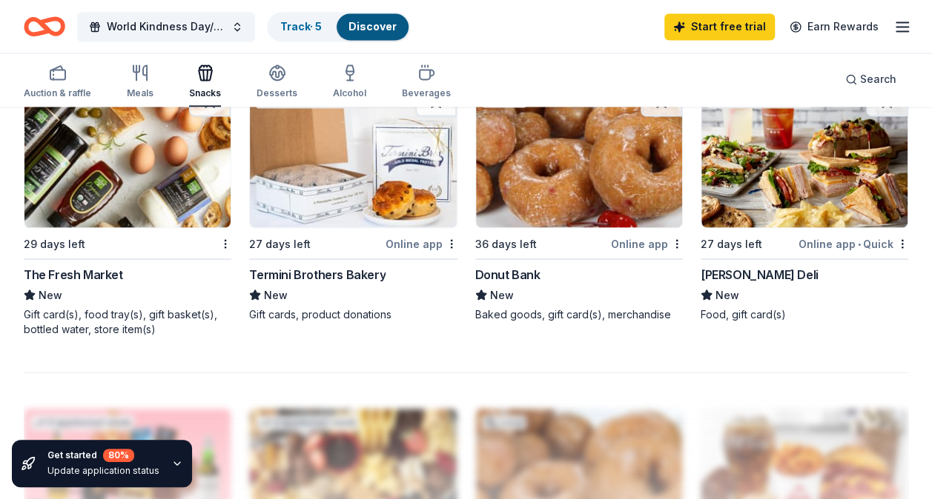
click at [726, 272] on div "[PERSON_NAME] Deli" at bounding box center [759, 274] width 118 height 18
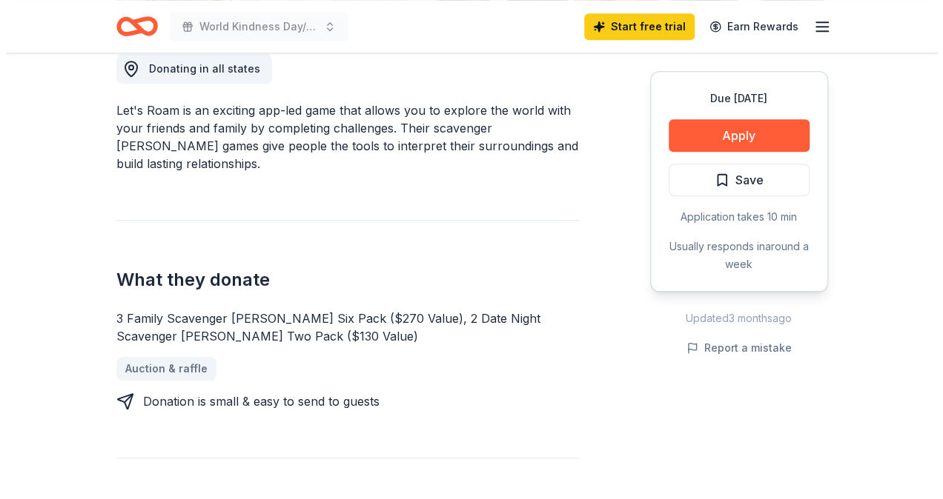
scroll to position [501, 0]
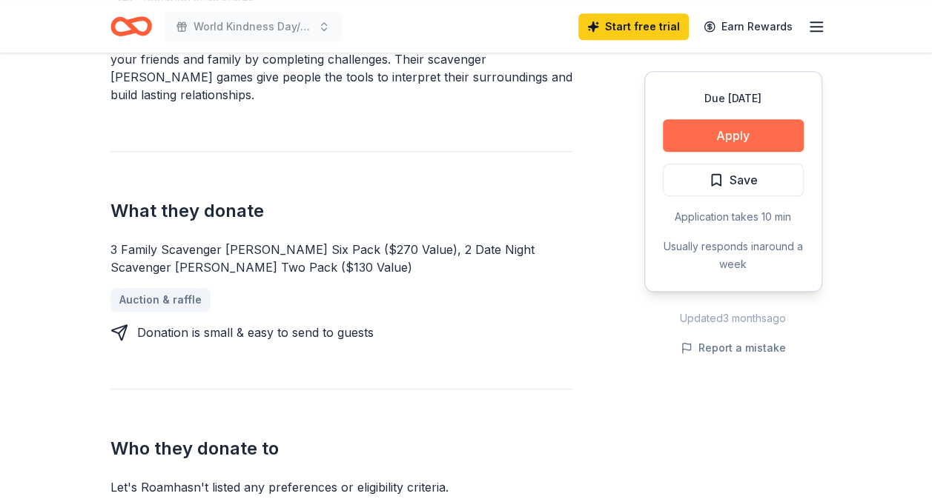
click at [671, 142] on button "Apply" at bounding box center [733, 135] width 141 height 33
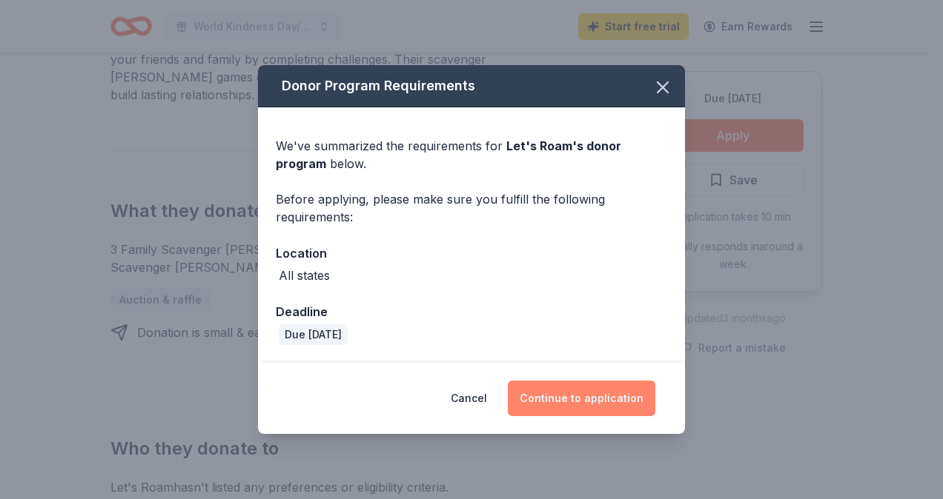
click at [537, 394] on button "Continue to application" at bounding box center [581, 399] width 147 height 36
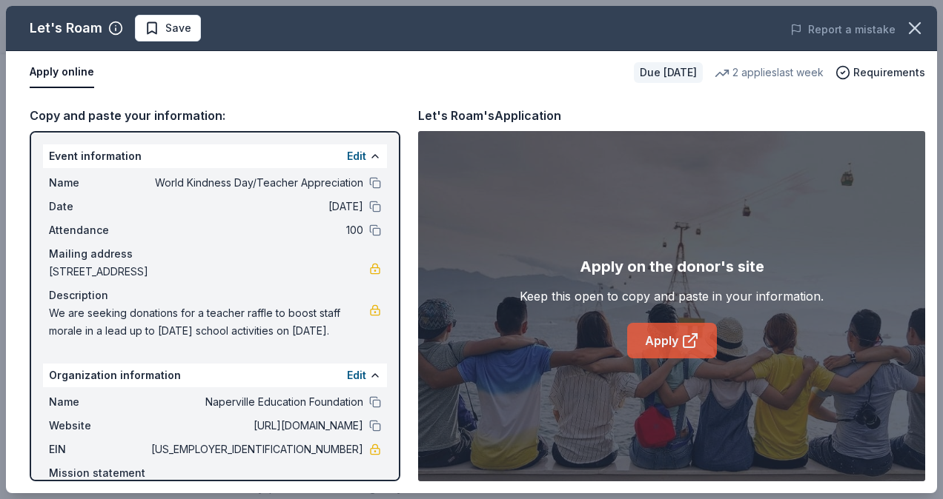
click at [659, 340] on link "Apply" at bounding box center [672, 341] width 90 height 36
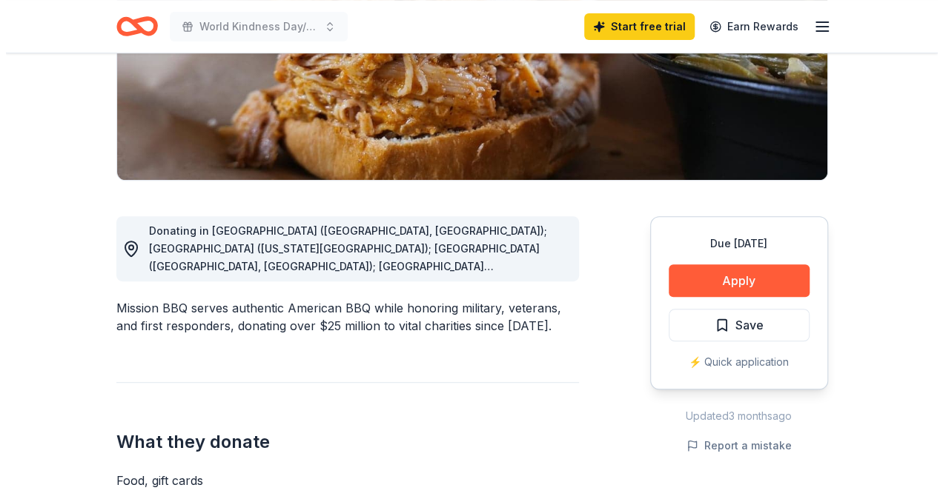
scroll to position [250, 0]
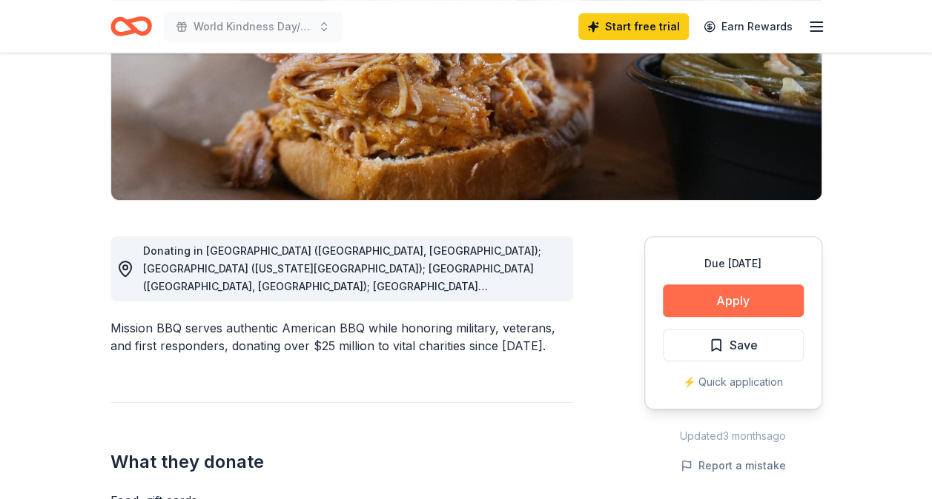
click at [685, 313] on button "Apply" at bounding box center [733, 301] width 141 height 33
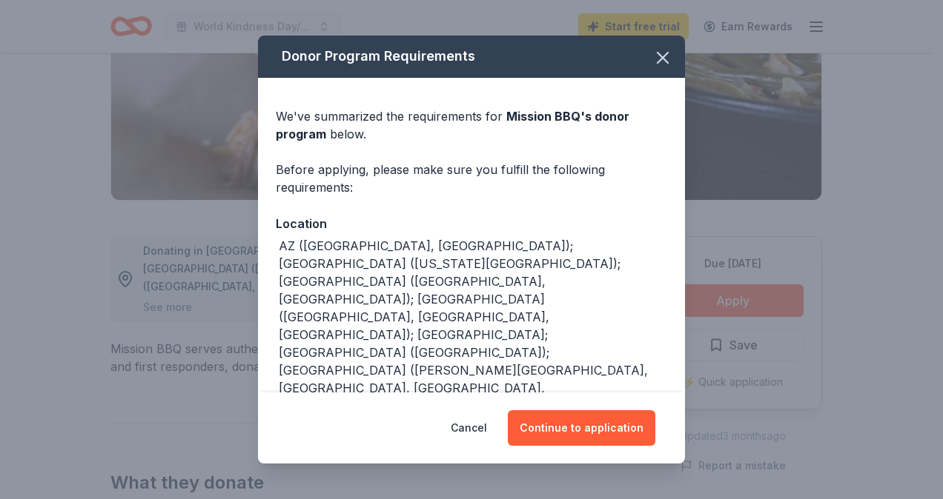
scroll to position [100, 0]
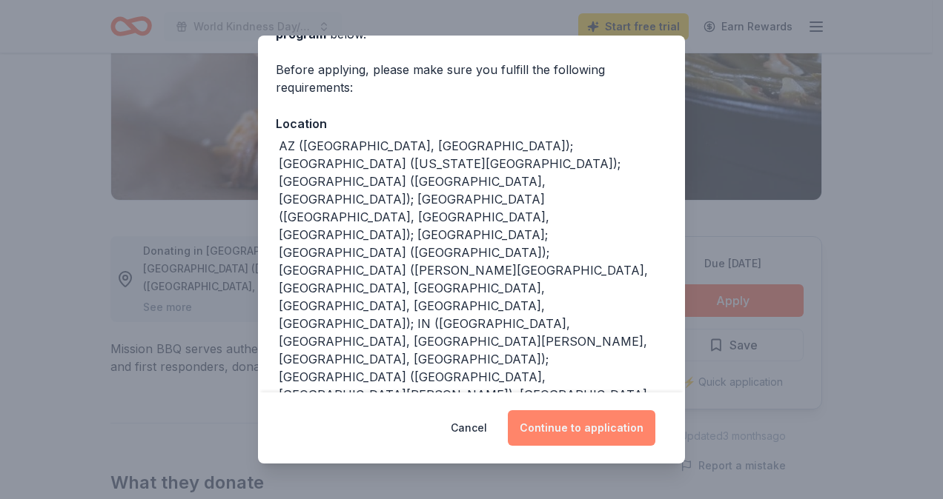
click at [534, 418] on button "Continue to application" at bounding box center [581, 429] width 147 height 36
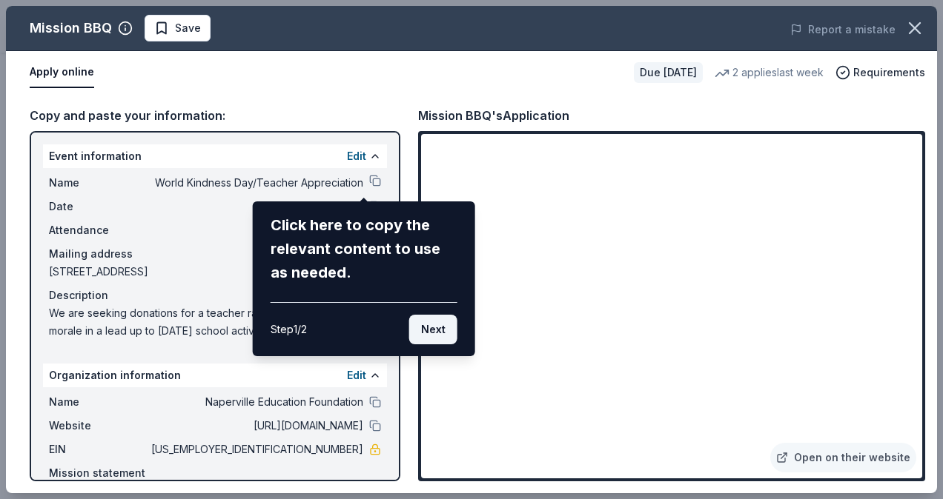
click at [437, 328] on button "Next" at bounding box center [433, 330] width 48 height 30
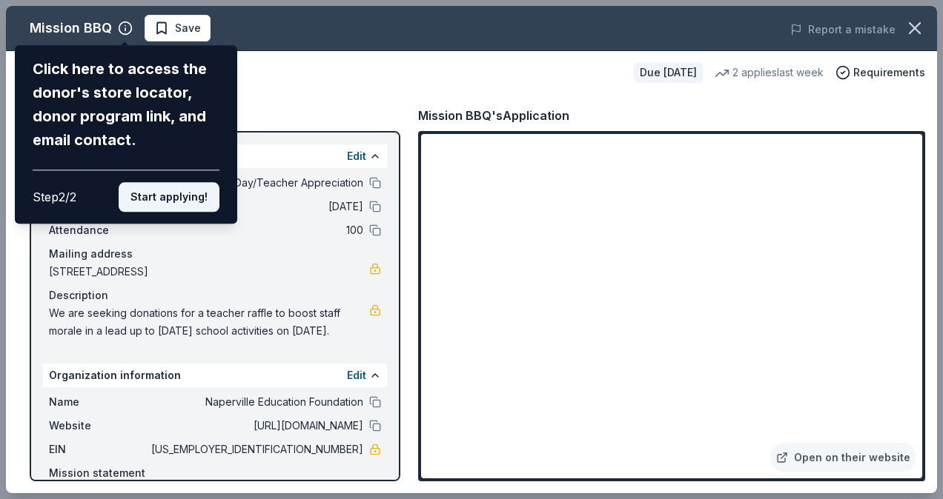
click at [176, 209] on button "Start applying!" at bounding box center [169, 197] width 101 height 30
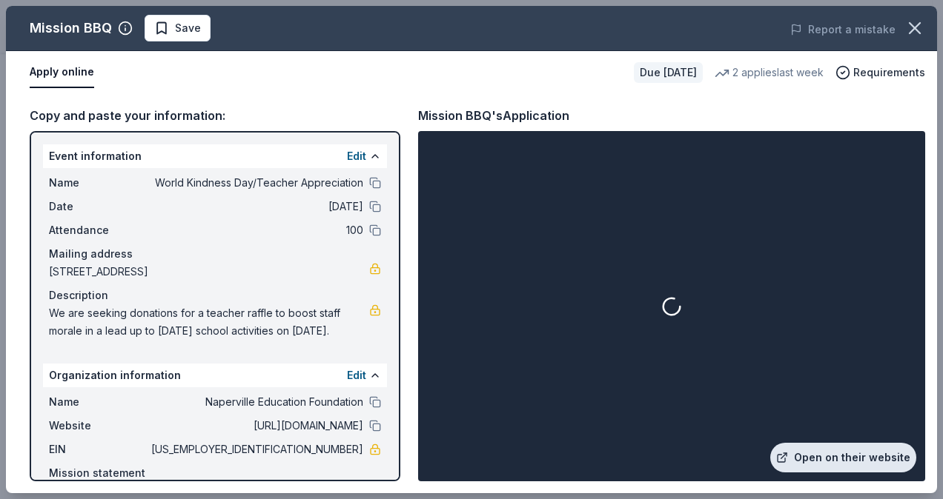
drag, startPoint x: 829, startPoint y: 451, endPoint x: 815, endPoint y: 455, distance: 14.1
click at [815, 455] on link "Open on their website" at bounding box center [843, 458] width 146 height 30
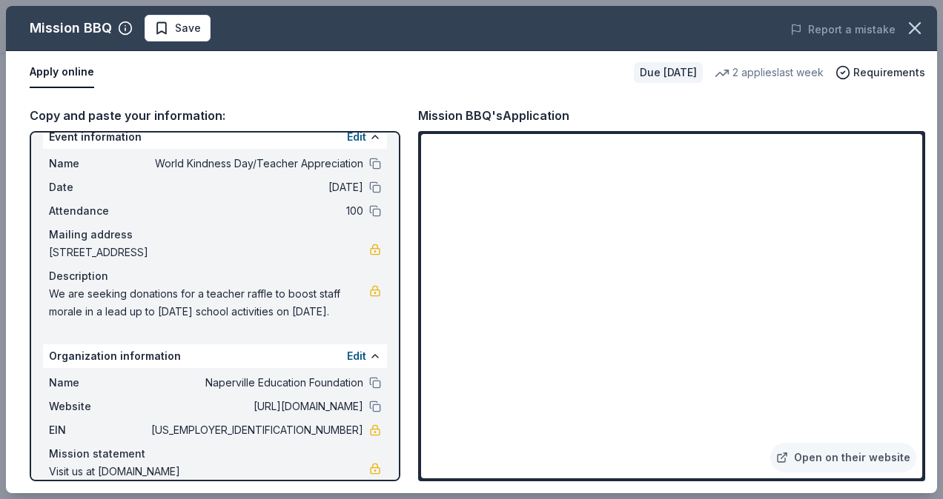
scroll to position [0, 0]
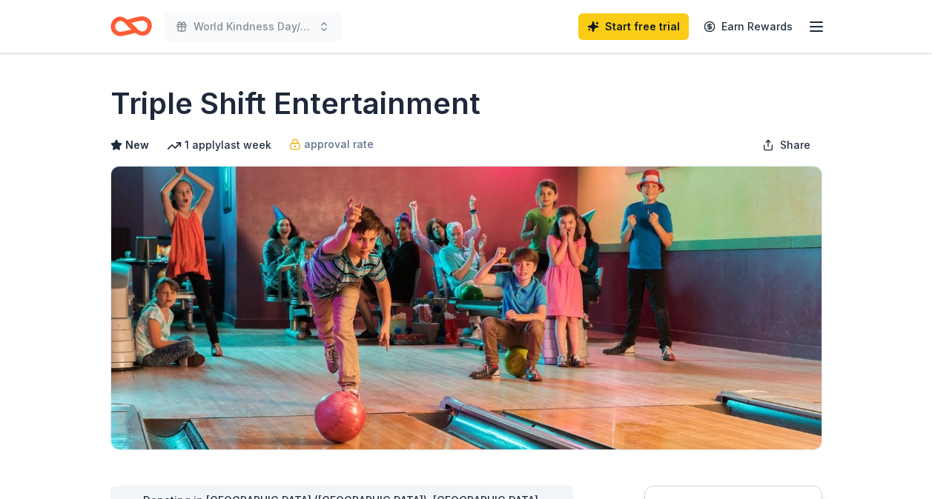
scroll to position [345, 0]
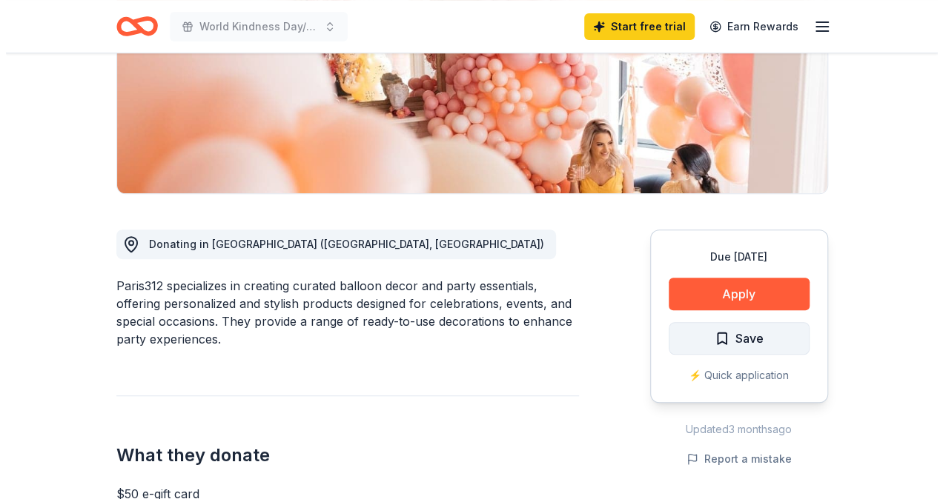
scroll to position [255, 0]
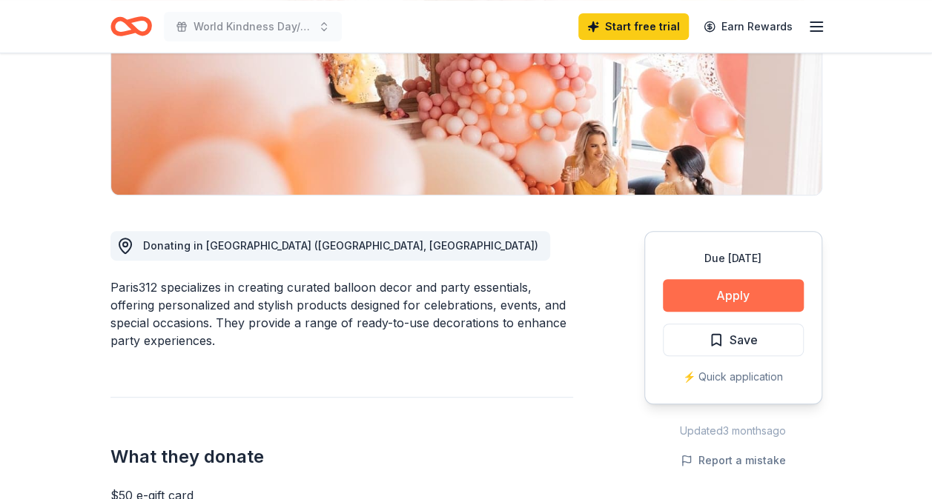
click at [708, 292] on button "Apply" at bounding box center [733, 295] width 141 height 33
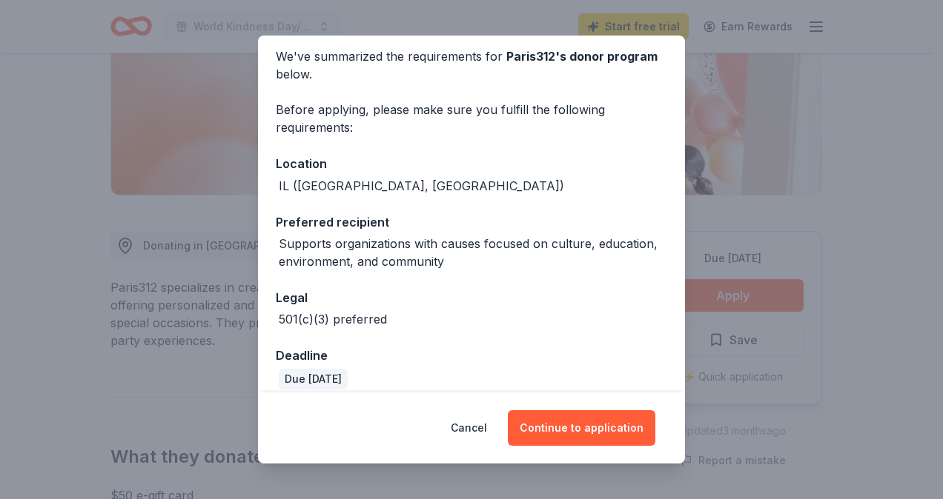
scroll to position [74, 0]
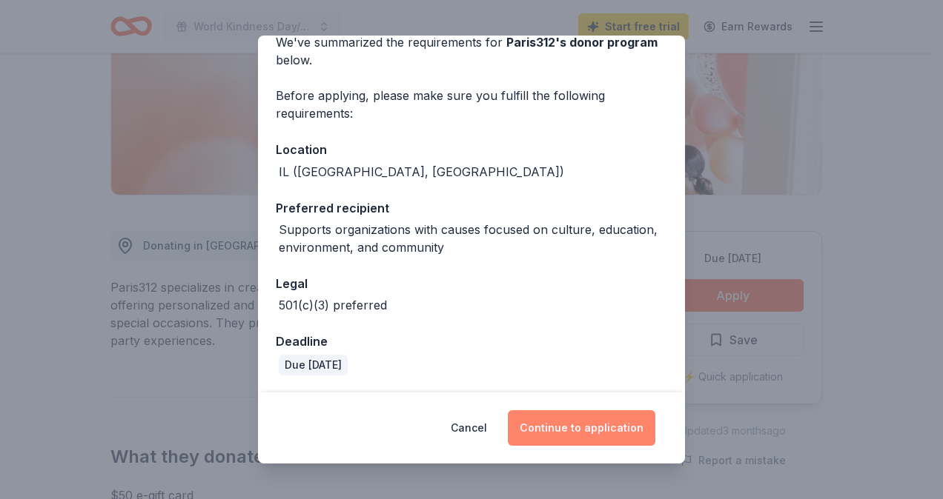
click at [578, 426] on button "Continue to application" at bounding box center [581, 429] width 147 height 36
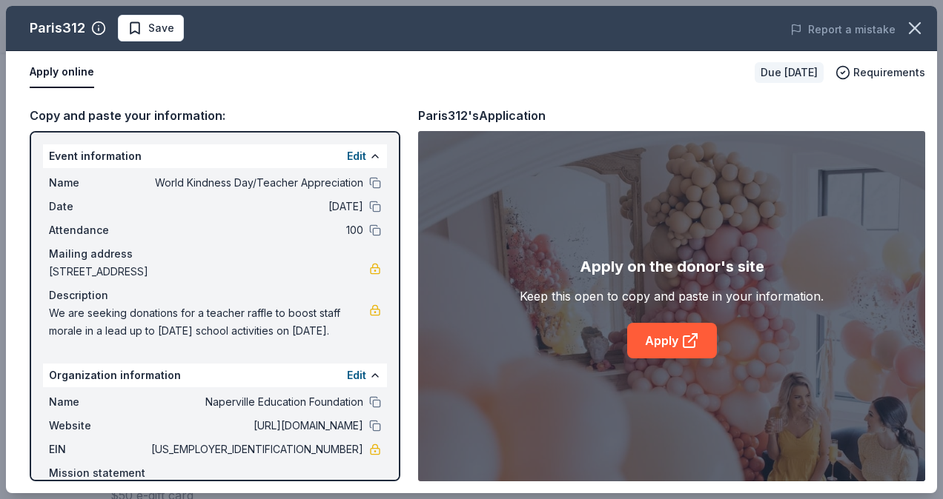
scroll to position [56, 0]
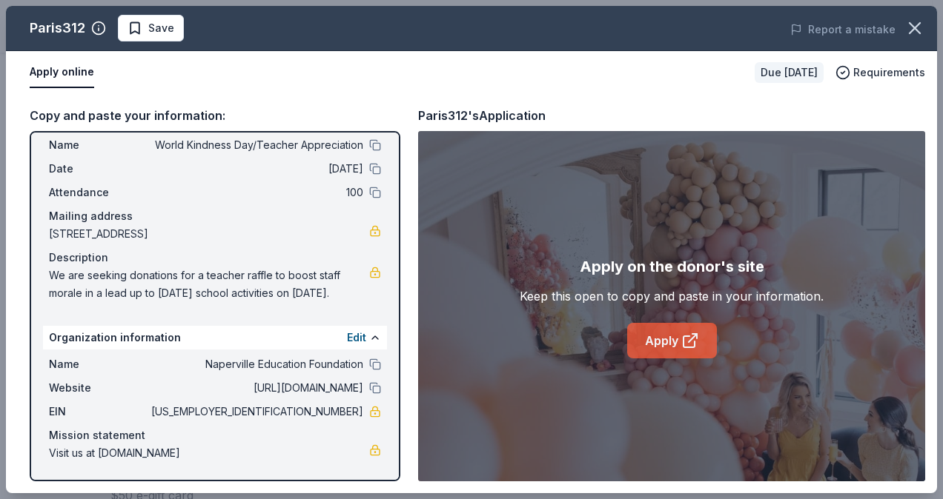
click at [658, 325] on link "Apply" at bounding box center [672, 341] width 90 height 36
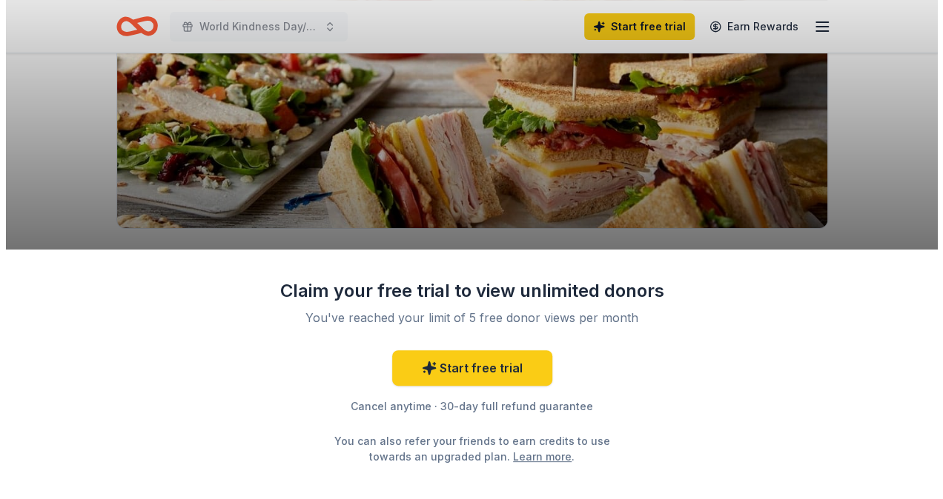
scroll to position [222, 0]
